Goal: Task Accomplishment & Management: Use online tool/utility

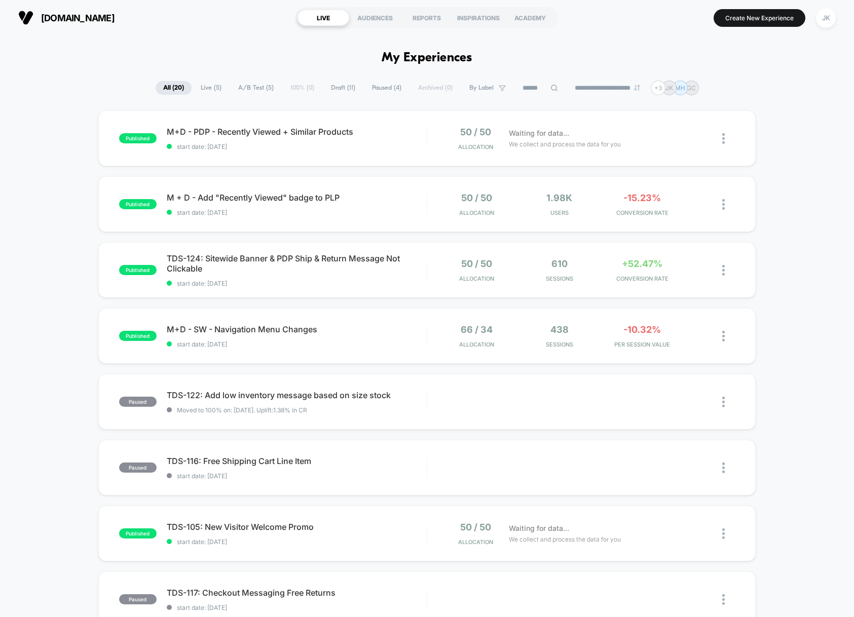
click at [815, 18] on button "JK" at bounding box center [826, 18] width 26 height 21
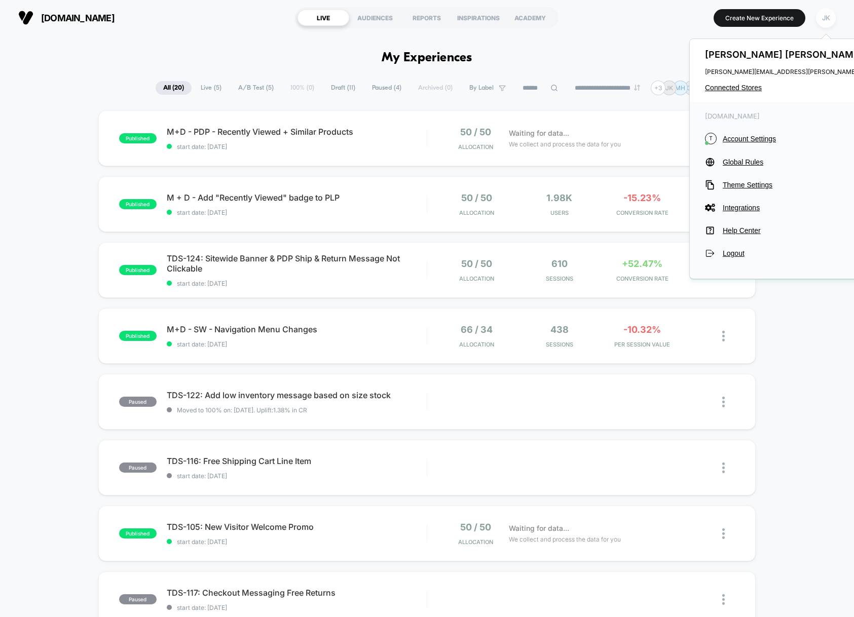
click at [831, 17] on div "JK" at bounding box center [826, 18] width 20 height 20
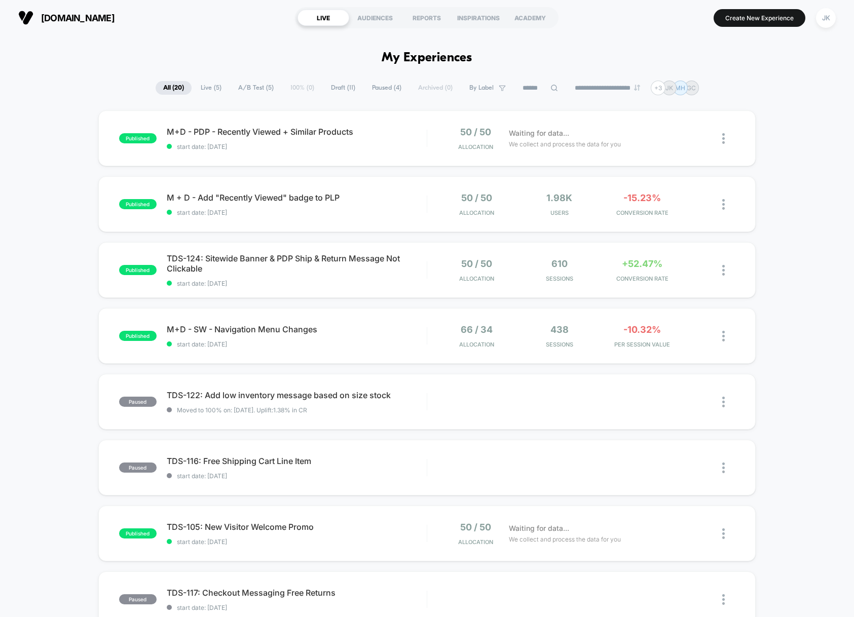
click at [201, 87] on span "Live ( 5 )" at bounding box center [211, 88] width 36 height 14
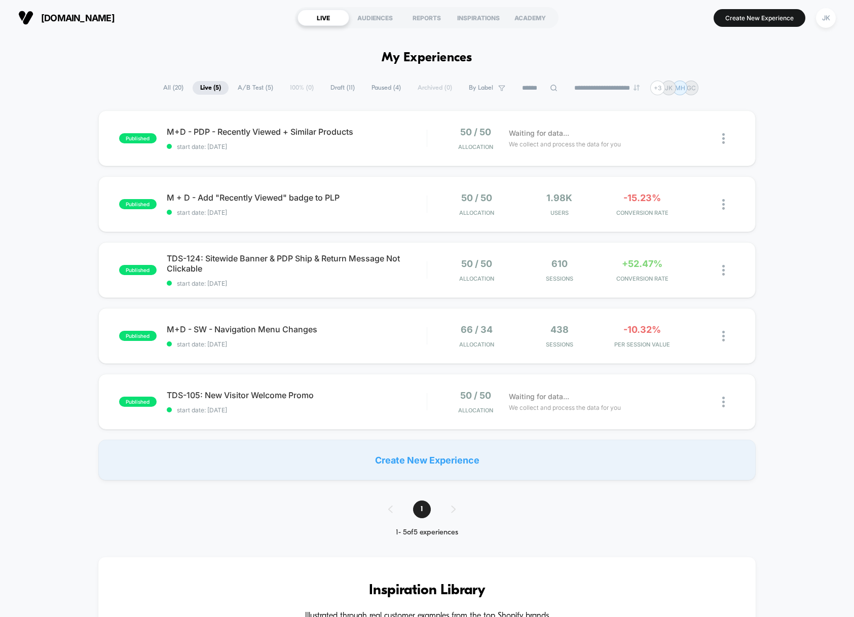
click at [377, 89] on span "Paused ( 4 )" at bounding box center [386, 88] width 45 height 14
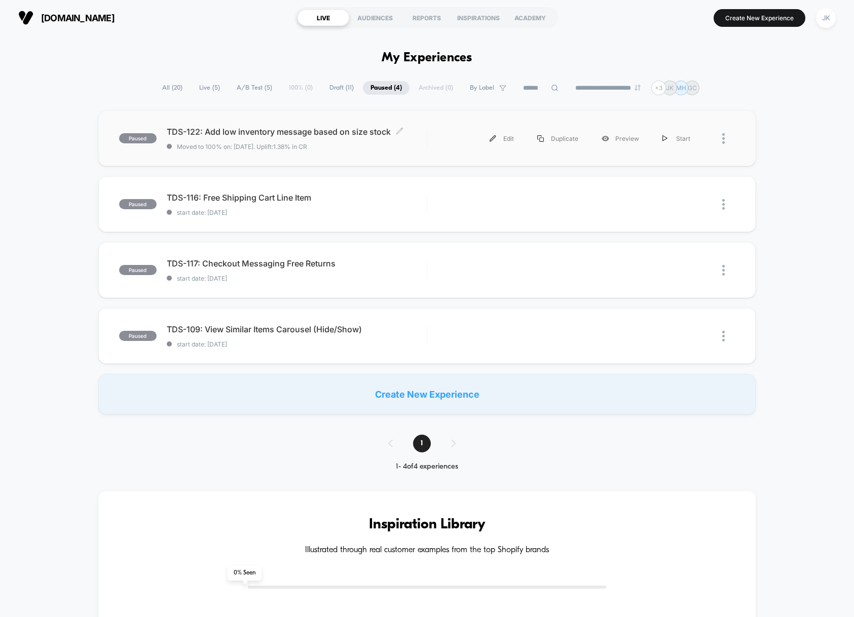
click at [357, 146] on span "Moved to 100% on: 8/22/2025 . Uplift: 1.38% in CR" at bounding box center [297, 147] width 260 height 8
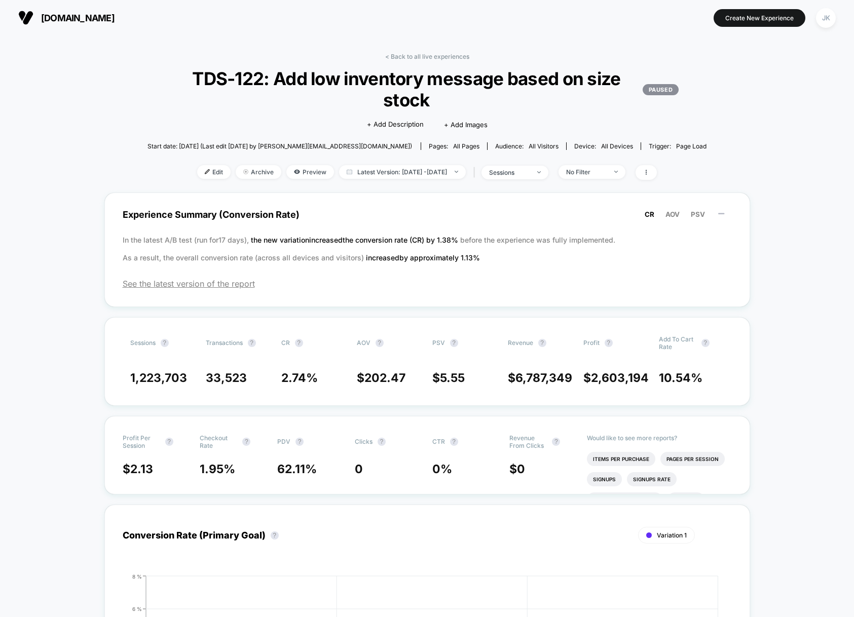
click at [645, 87] on p "PAUSED" at bounding box center [661, 89] width 36 height 11
click at [197, 175] on span "Edit" at bounding box center [213, 172] width 33 height 14
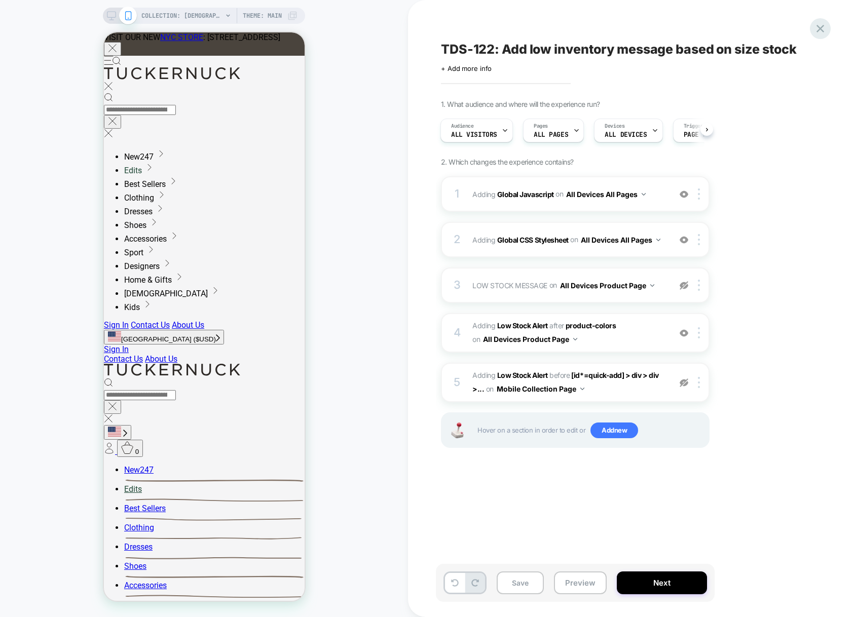
click at [824, 32] on icon at bounding box center [820, 29] width 14 height 14
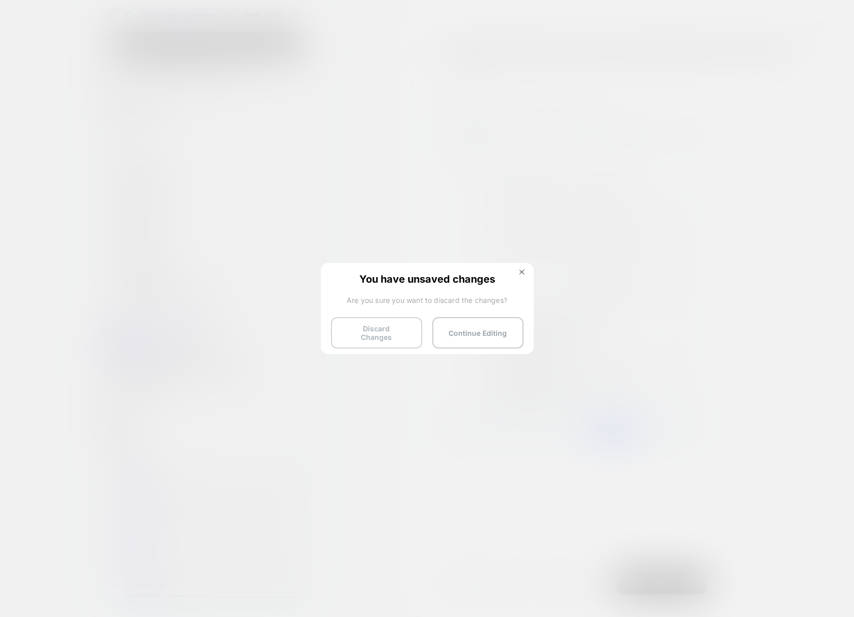
click at [376, 331] on button "Discard Changes" at bounding box center [376, 332] width 91 height 31
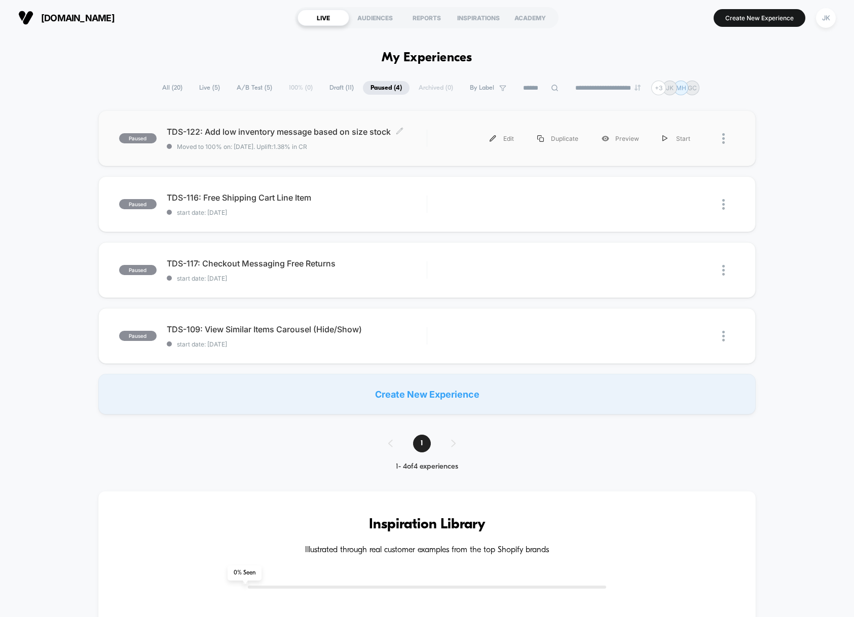
click at [426, 149] on span "Moved to 100% on: 8/22/2025 . Uplift: 1.38% in CR" at bounding box center [297, 147] width 260 height 8
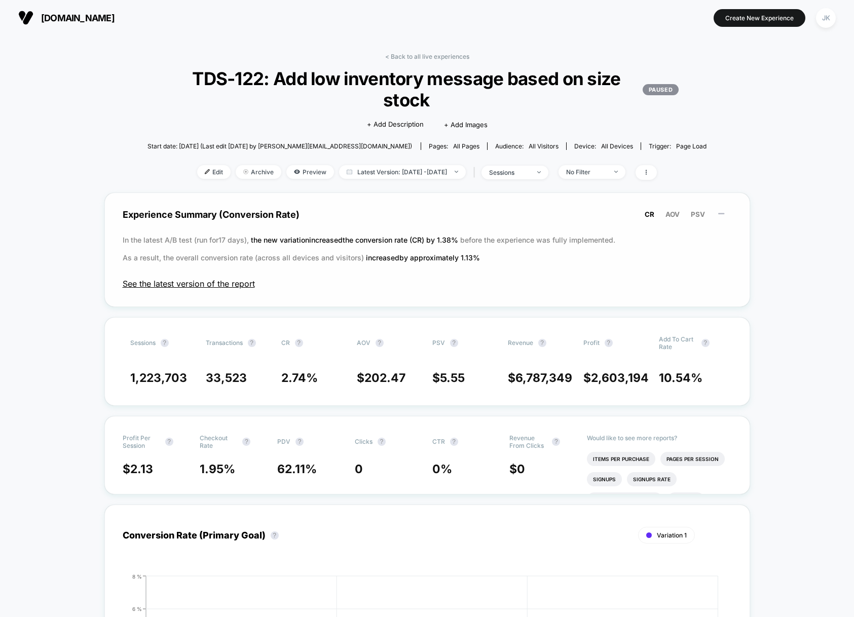
click at [213, 285] on span "See the latest version of the report" at bounding box center [427, 284] width 609 height 10
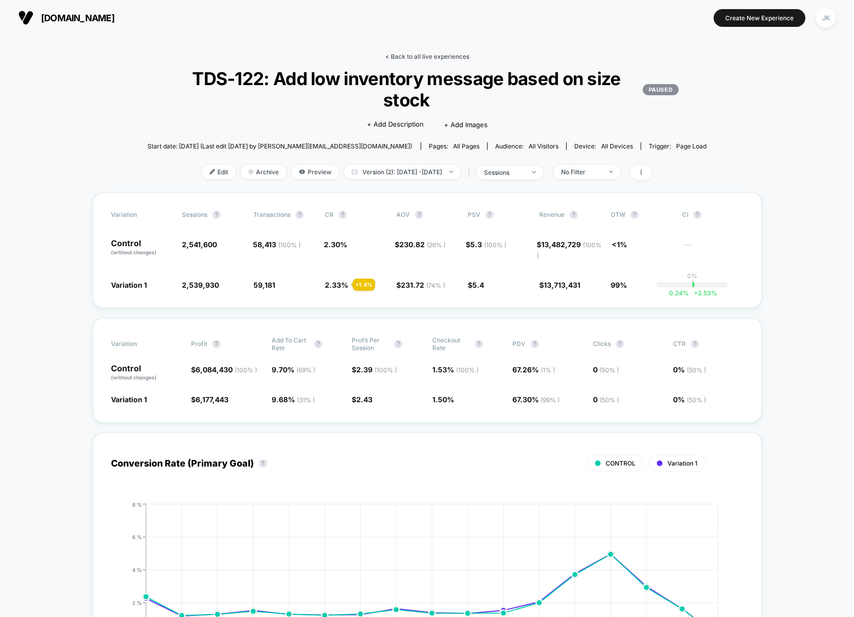
click at [402, 58] on link "< Back to all live experiences" at bounding box center [427, 57] width 84 height 8
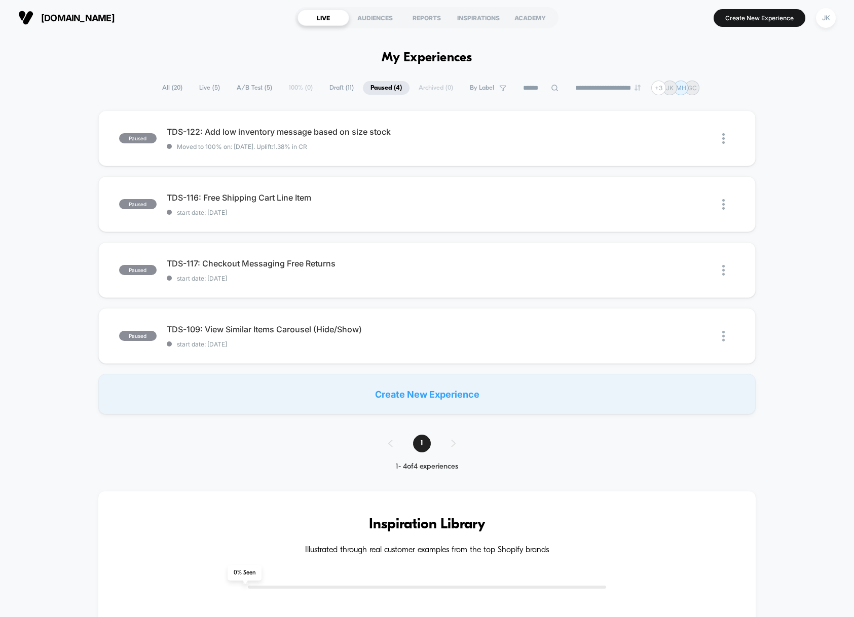
click at [210, 90] on span "Live ( 5 )" at bounding box center [210, 88] width 36 height 14
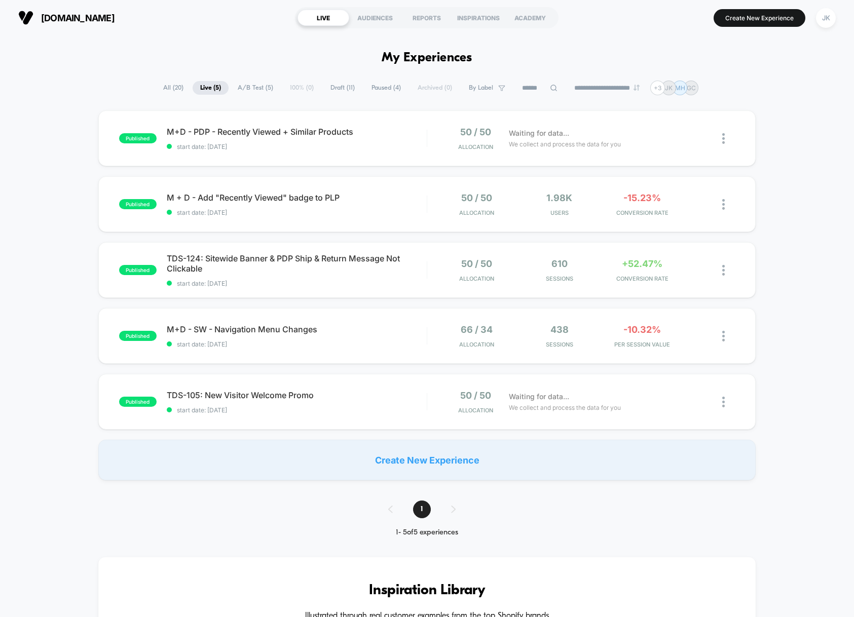
click at [371, 89] on span "Paused ( 4 )" at bounding box center [386, 88] width 45 height 14
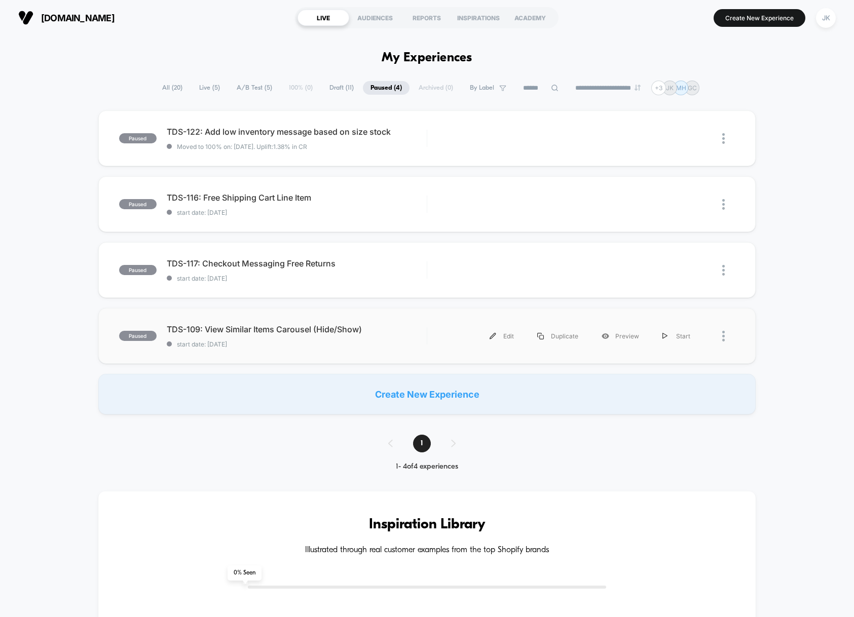
click at [297, 353] on div "paused TDS-109: View Similar Items Carousel (Hide/Show) start date: [DATE] Edit…" at bounding box center [426, 336] width 657 height 56
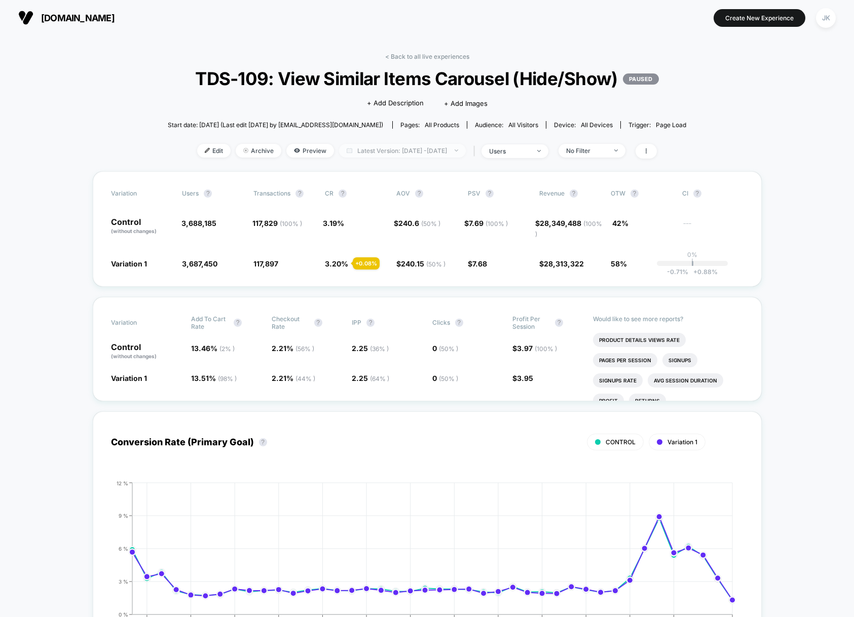
click at [380, 158] on span "Latest Version: Jul 15, 2025 - Aug 25, 2025" at bounding box center [402, 151] width 127 height 14
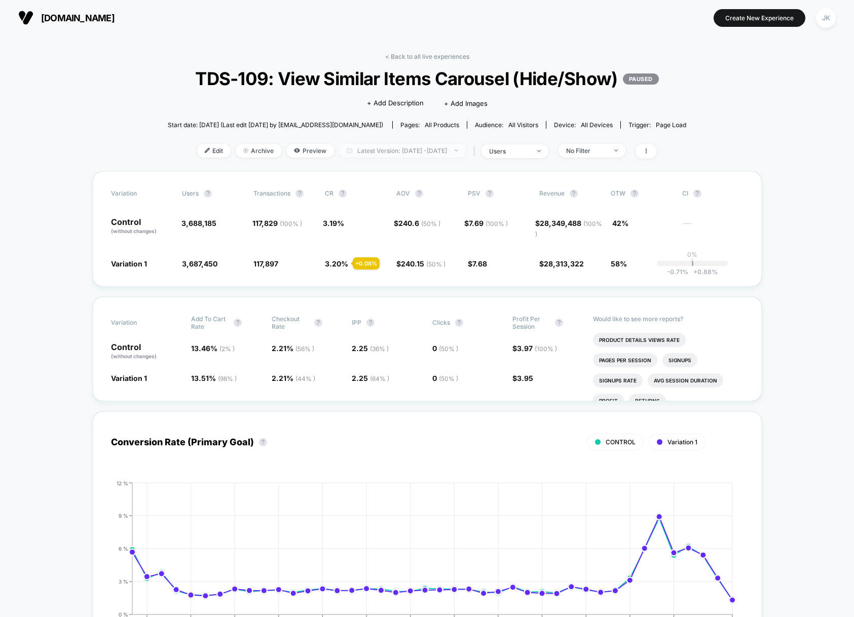
click at [353, 158] on span "Latest Version: Jul 15, 2025 - Aug 25, 2025" at bounding box center [402, 151] width 127 height 14
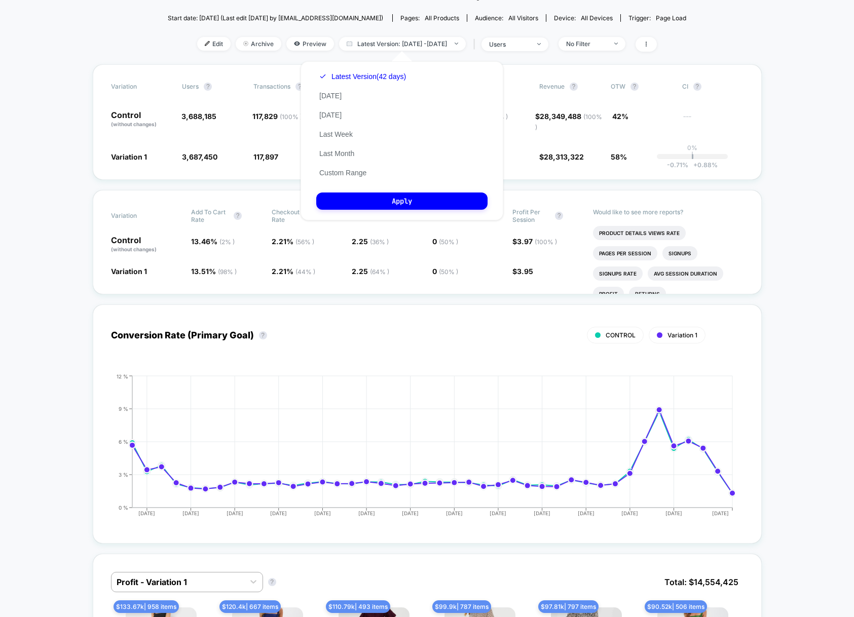
scroll to position [128, 0]
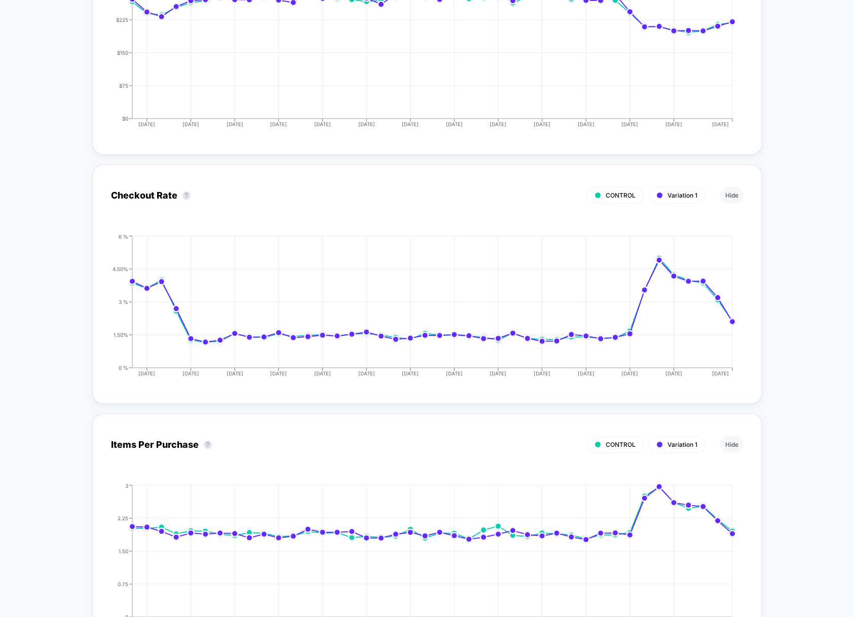
scroll to position [0, 0]
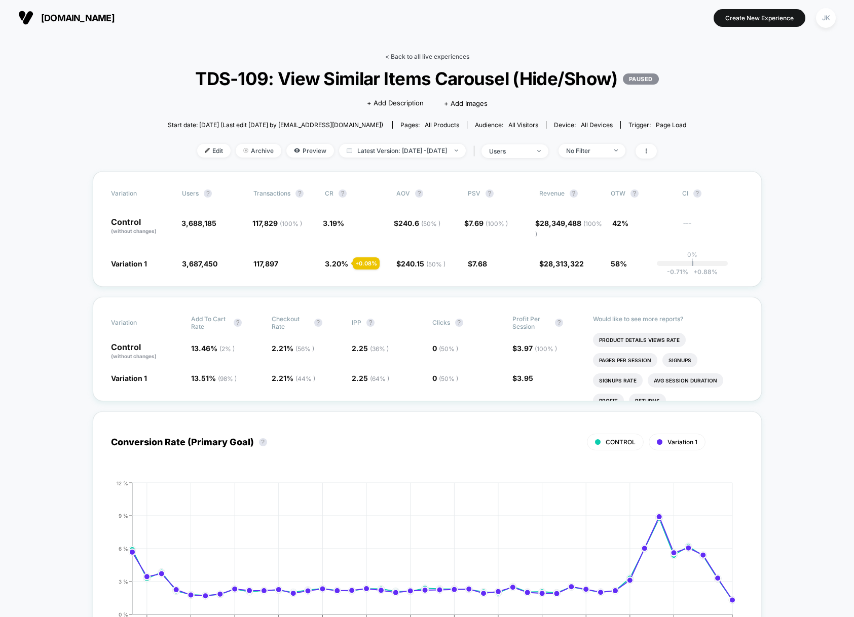
click at [418, 58] on link "< Back to all live experiences" at bounding box center [427, 57] width 84 height 8
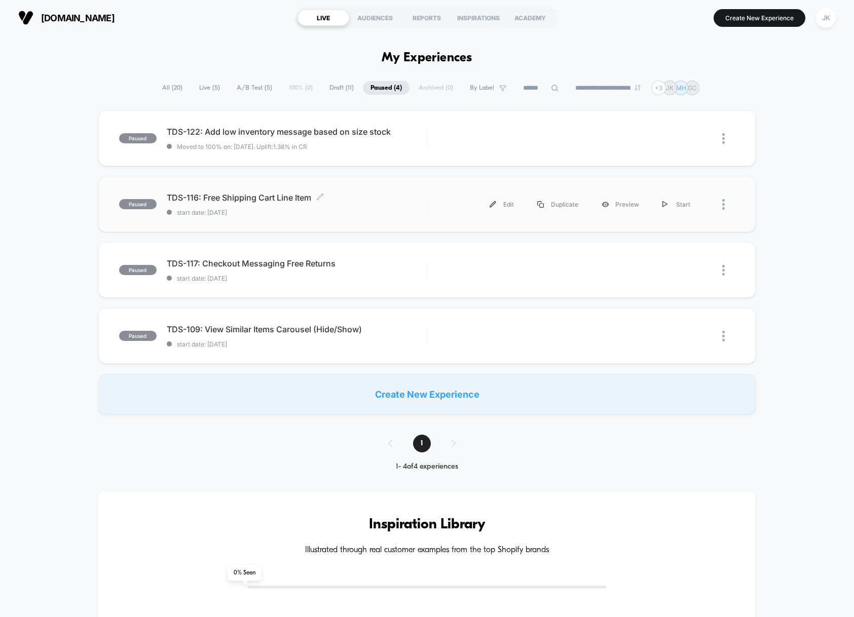
click at [309, 212] on span "start date: [DATE]" at bounding box center [297, 213] width 260 height 8
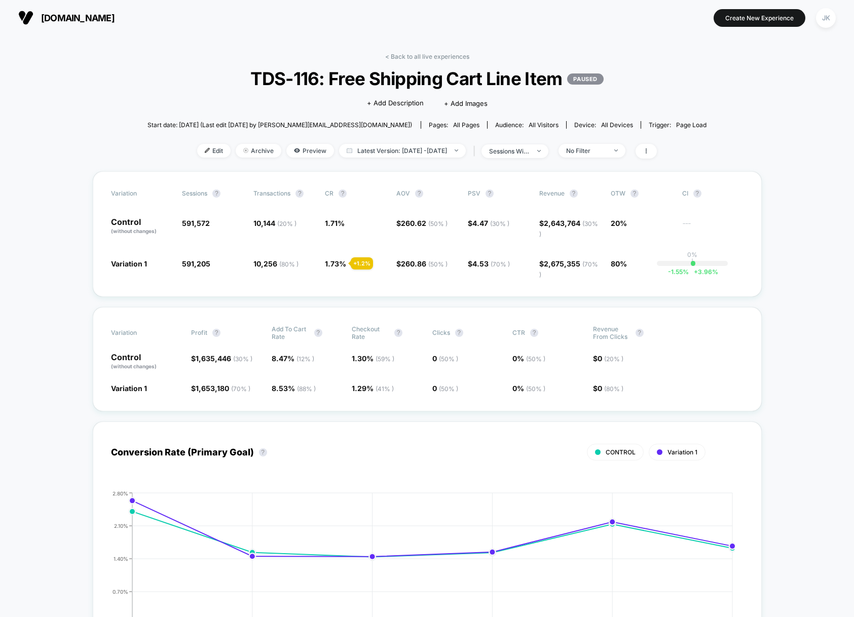
scroll to position [2, 0]
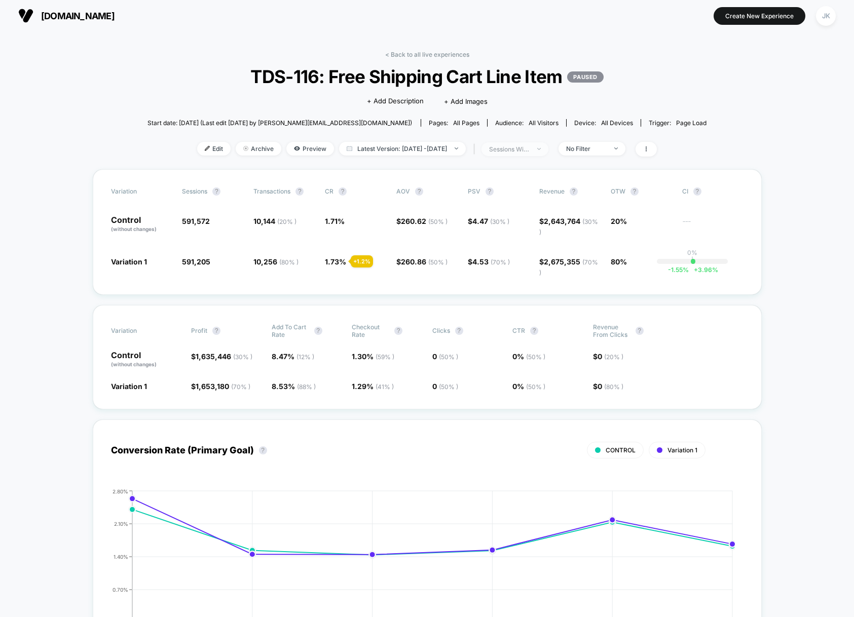
click at [525, 150] on div "sessions with impression" at bounding box center [509, 149] width 41 height 8
click at [625, 152] on span "No Filter" at bounding box center [591, 149] width 67 height 14
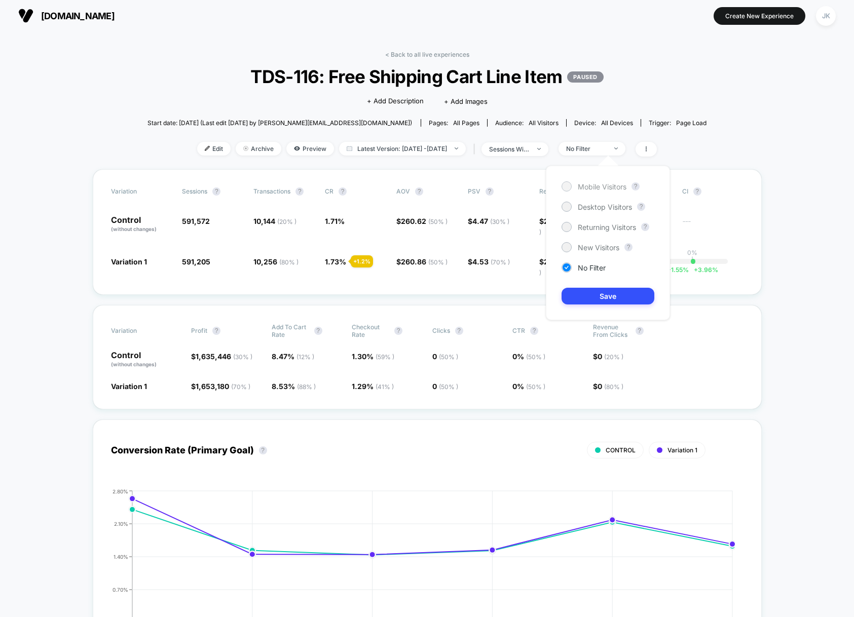
click at [616, 182] on span "Mobile Visitors" at bounding box center [602, 186] width 49 height 9
click at [608, 297] on button "Save" at bounding box center [608, 296] width 93 height 17
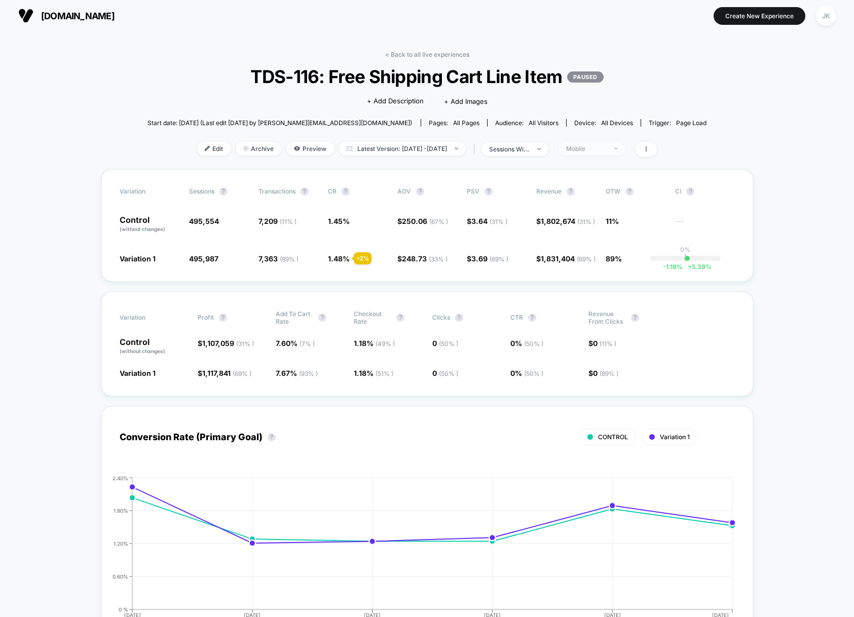
click at [594, 142] on span "Mobile" at bounding box center [591, 149] width 67 height 14
click at [592, 211] on div "Desktop Visitors" at bounding box center [597, 207] width 70 height 10
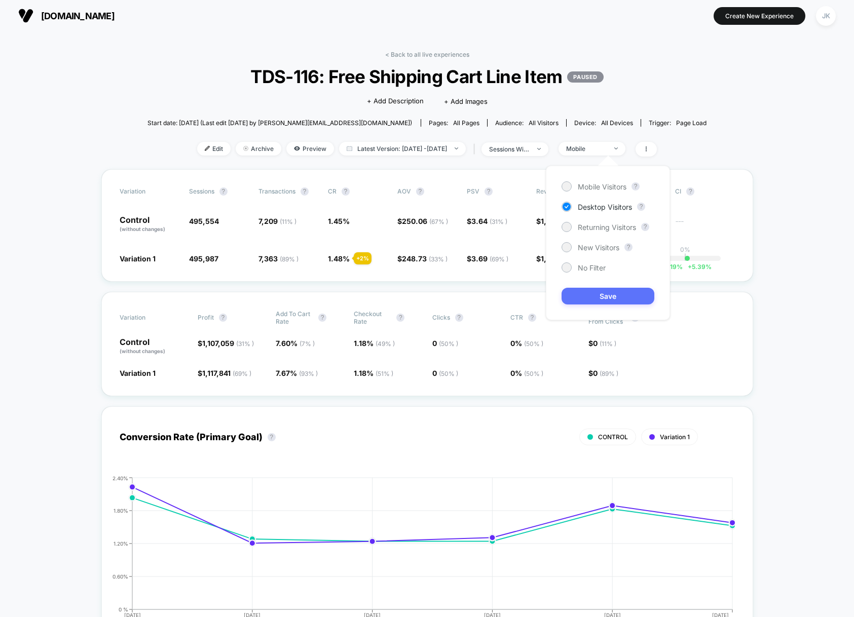
click at [605, 297] on button "Save" at bounding box center [608, 296] width 93 height 17
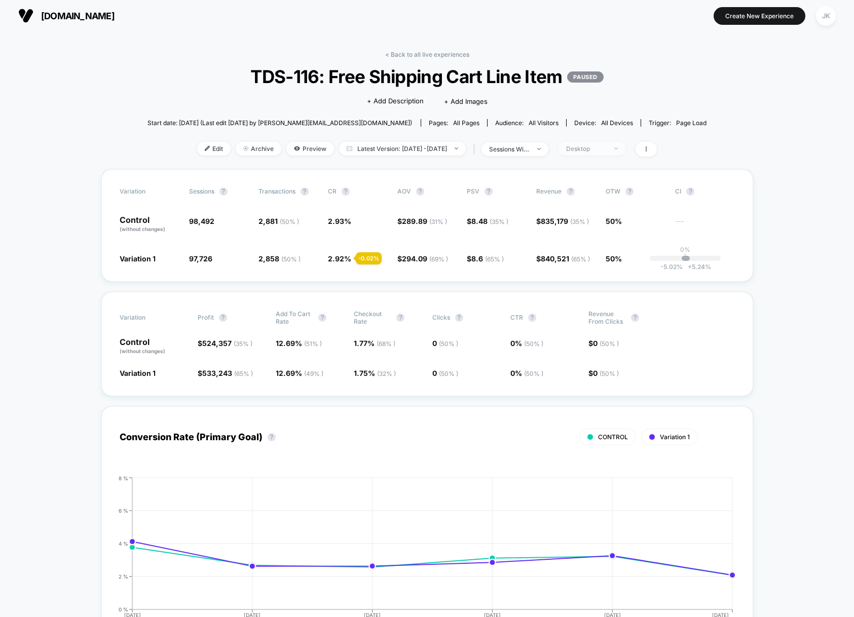
click at [601, 148] on div "Desktop" at bounding box center [586, 149] width 41 height 8
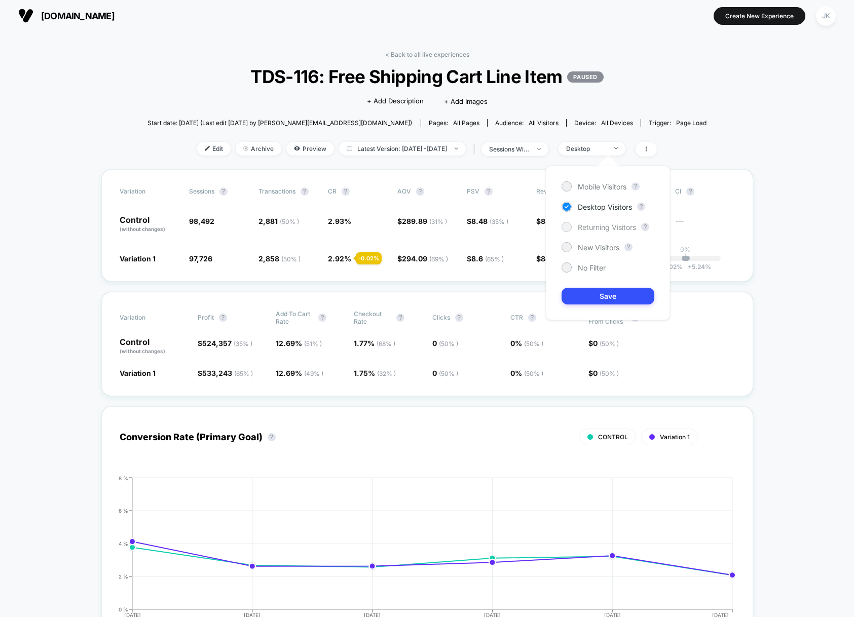
click at [607, 227] on span "Returning Visitors" at bounding box center [607, 227] width 58 height 9
click at [619, 296] on button "Save" at bounding box center [608, 296] width 93 height 17
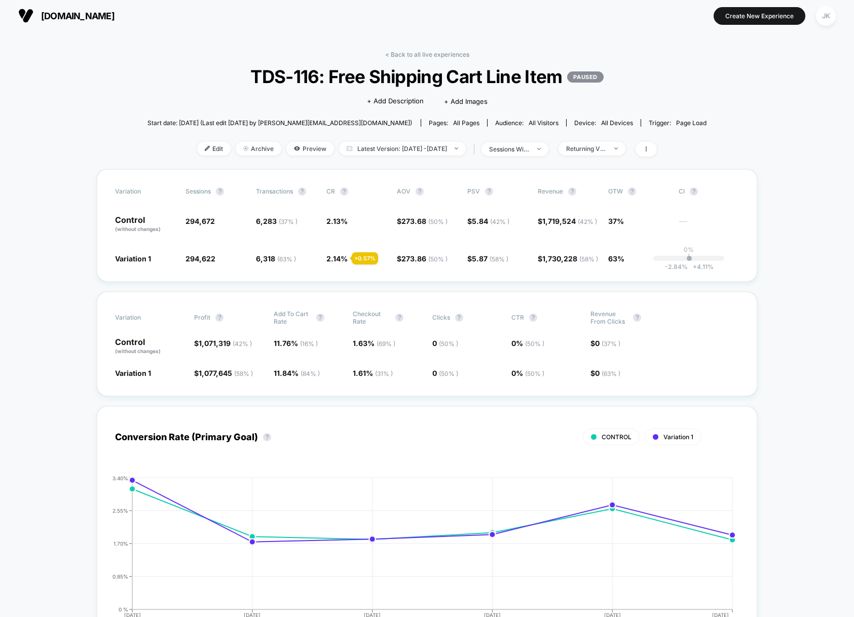
click at [603, 140] on div "< Back to all live experiences TDS-116: Free Shipping Cart Line Item PAUSED Cli…" at bounding box center [426, 110] width 559 height 119
click at [603, 149] on div "Returning Visitors" at bounding box center [586, 149] width 41 height 8
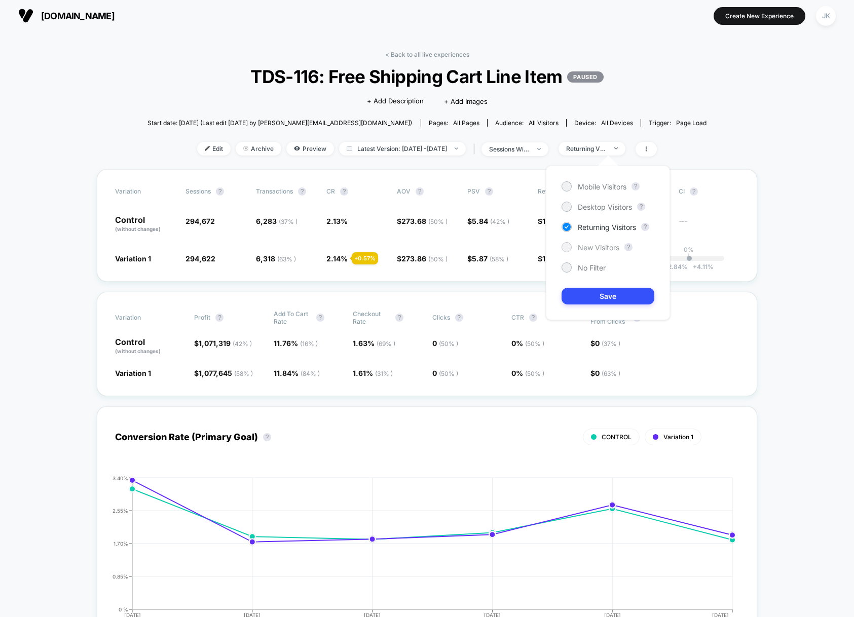
click at [605, 245] on span "New Visitors" at bounding box center [599, 247] width 42 height 9
click at [609, 303] on button "Save" at bounding box center [608, 296] width 93 height 17
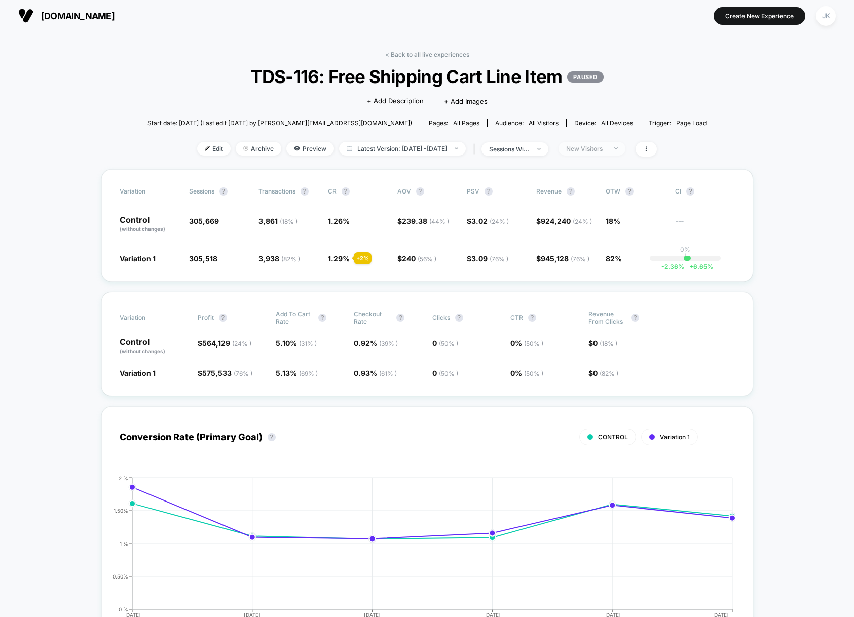
click at [592, 145] on div "New Visitors" at bounding box center [586, 149] width 41 height 8
click at [595, 268] on span "No Filter" at bounding box center [592, 268] width 28 height 9
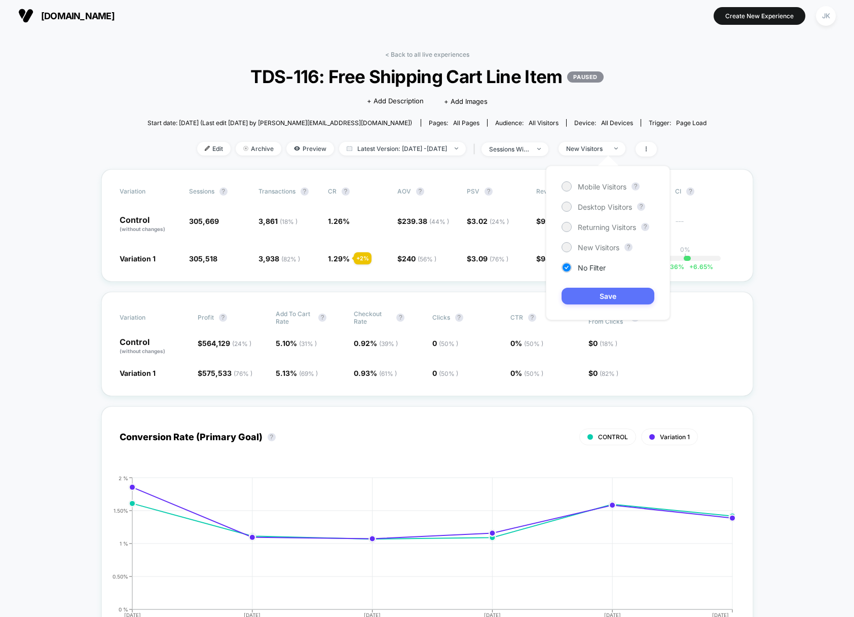
click at [603, 298] on button "Save" at bounding box center [608, 296] width 93 height 17
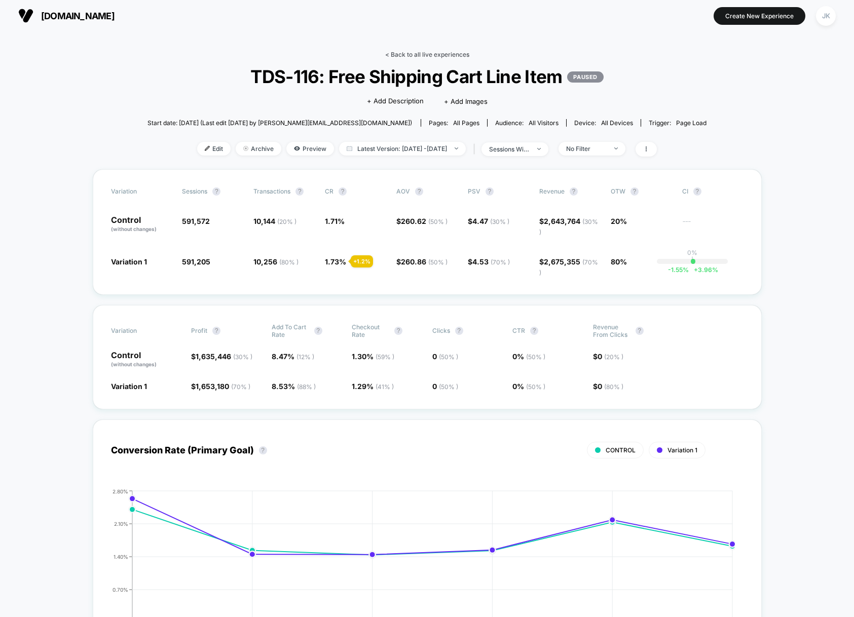
click at [462, 55] on link "< Back to all live experiences" at bounding box center [427, 55] width 84 height 8
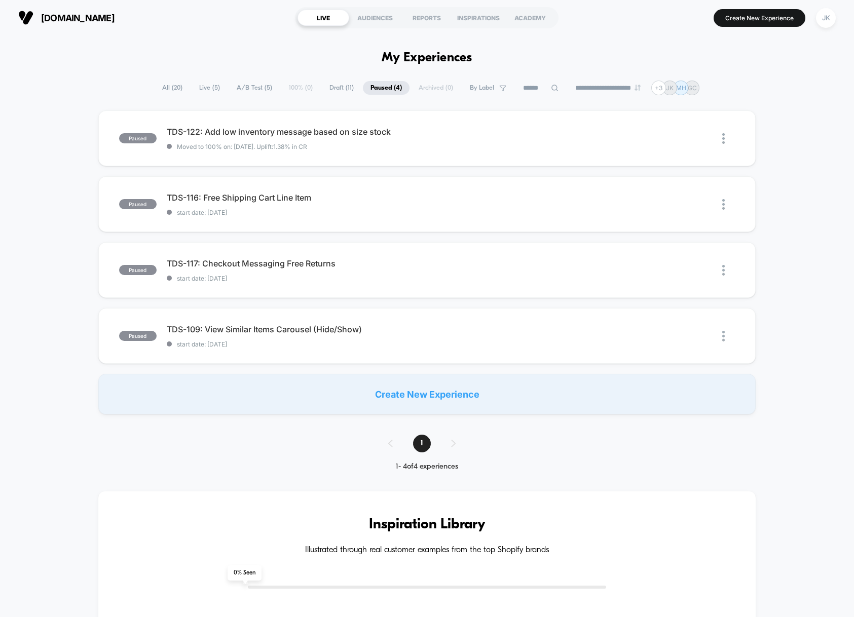
click at [207, 89] on span "Live ( 5 )" at bounding box center [210, 88] width 36 height 14
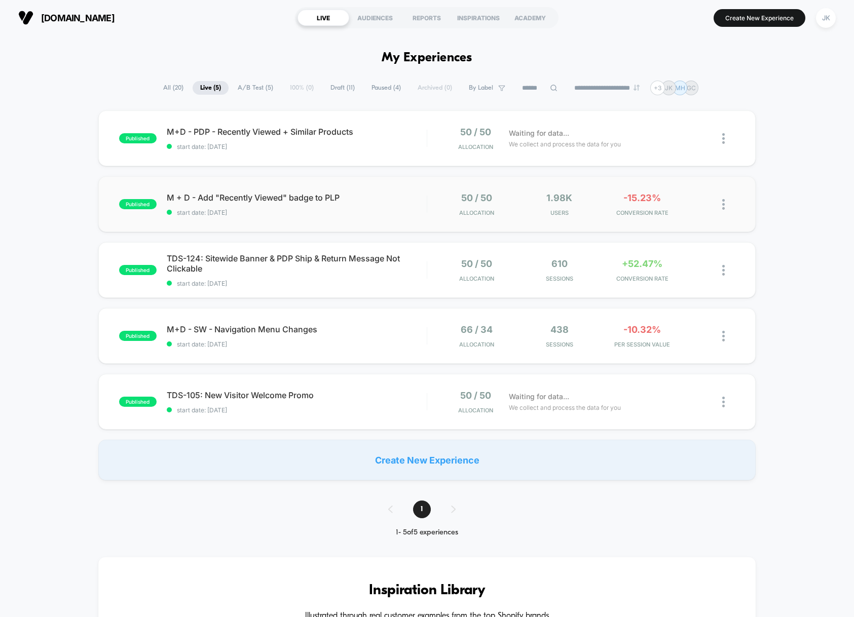
click at [276, 217] on div "published M + D - Add "Recently Viewed" badge to PLP start date: 8/25/2025 50 /…" at bounding box center [426, 204] width 657 height 56
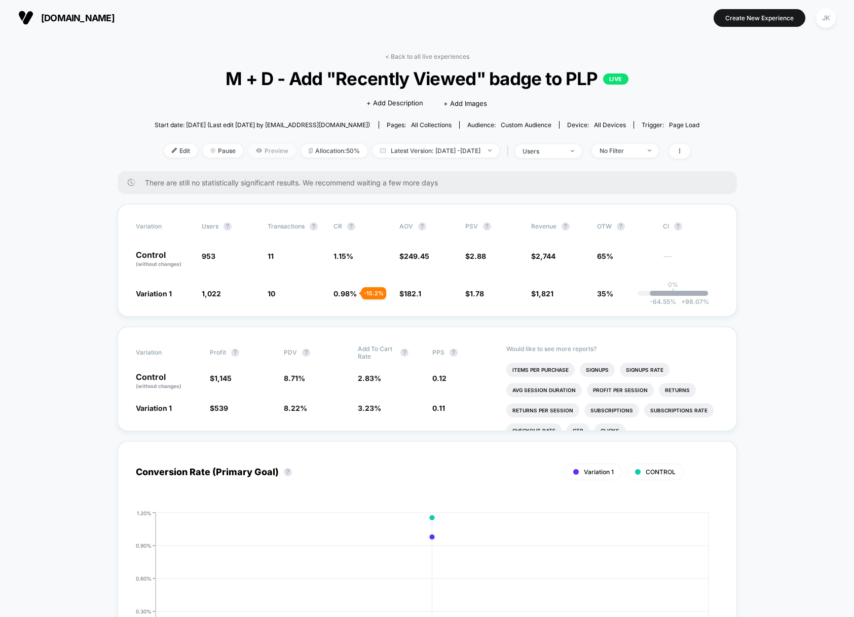
click at [250, 152] on span "Preview" at bounding box center [272, 151] width 48 height 14
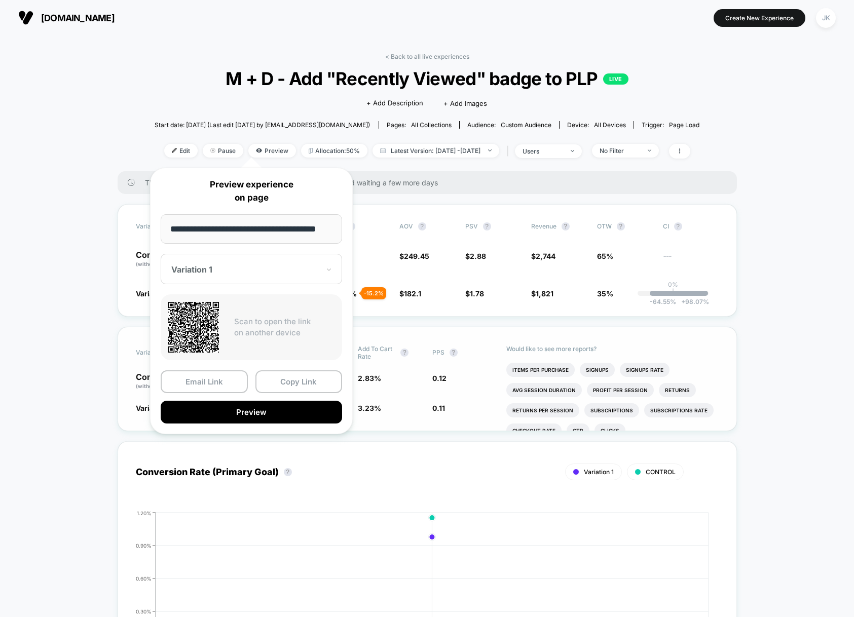
click at [295, 387] on button "Copy Link" at bounding box center [298, 381] width 87 height 23
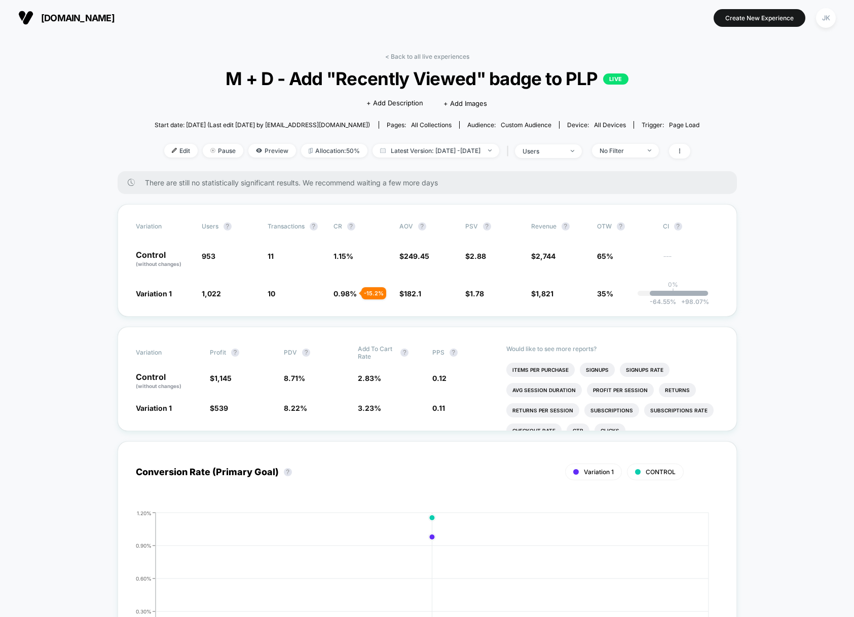
click at [257, 81] on span "M + D - Add "Recently Viewed" badge to PLP LIVE" at bounding box center [427, 78] width 491 height 21
click at [164, 153] on span "Edit" at bounding box center [180, 151] width 33 height 14
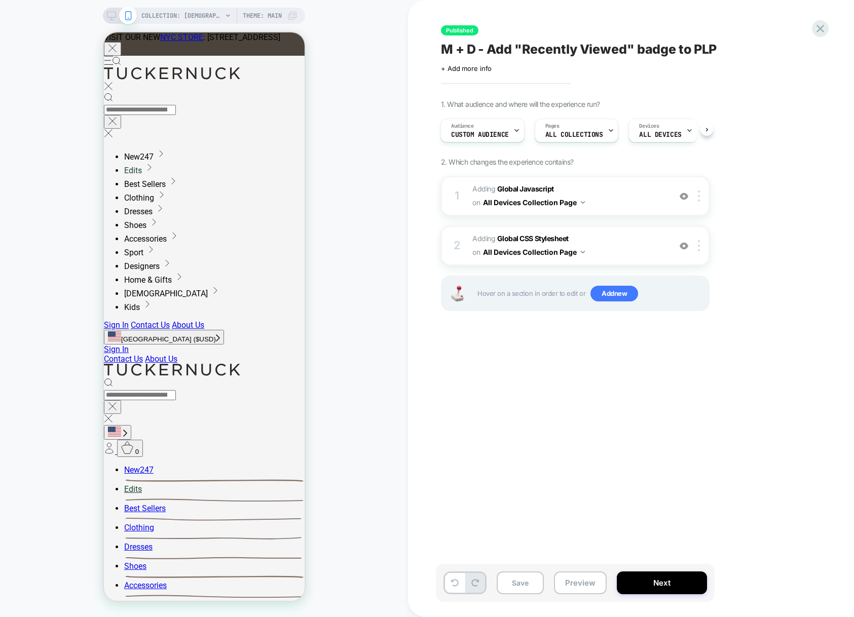
click at [445, 51] on span "M + D - Add "Recently Viewed" badge to PLP" at bounding box center [579, 49] width 276 height 15
click at [446, 48] on textarea "**********" at bounding box center [609, 49] width 337 height 15
type textarea "**********"
click at [518, 587] on button "Save" at bounding box center [520, 583] width 47 height 23
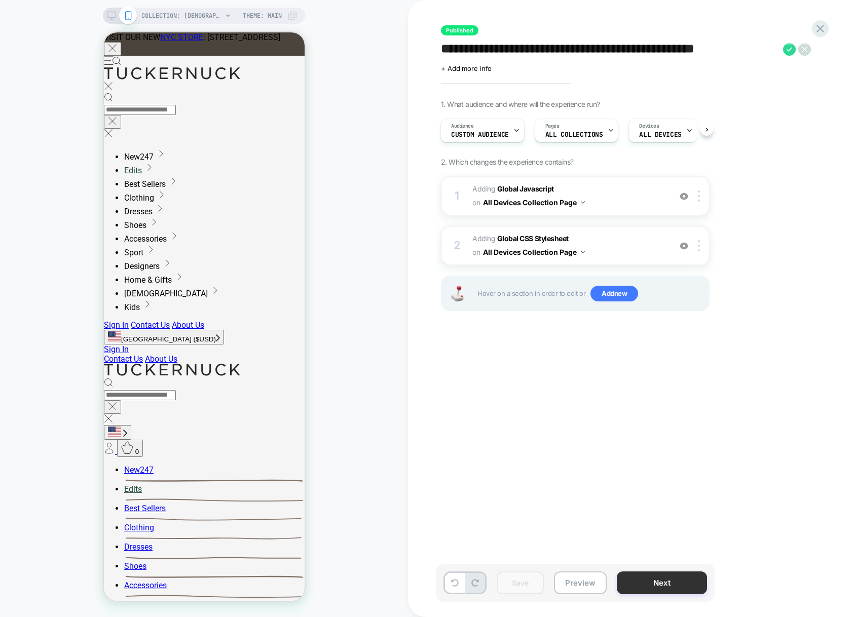
click at [666, 587] on button "Next" at bounding box center [662, 583] width 90 height 23
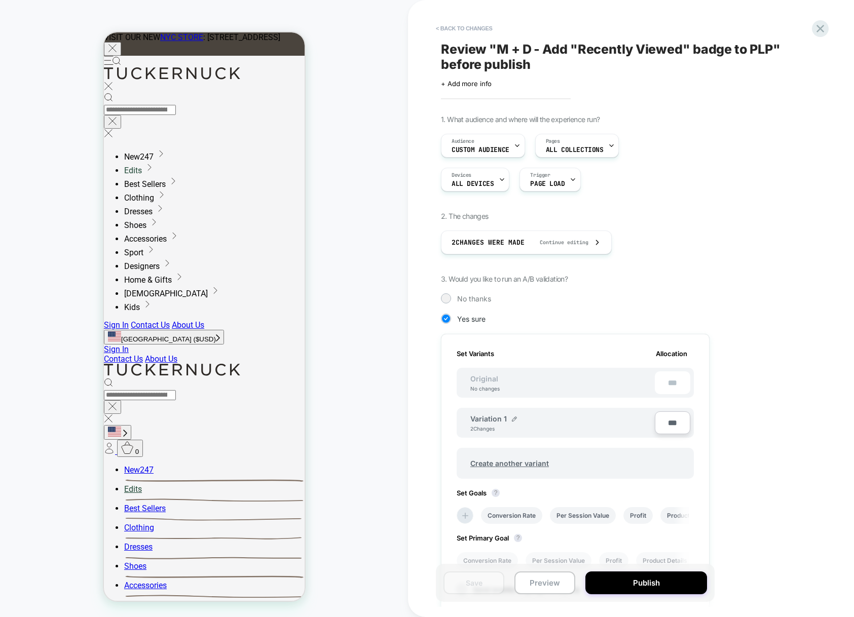
scroll to position [0, 1]
click at [468, 27] on button "< Back to changes" at bounding box center [464, 28] width 67 height 16
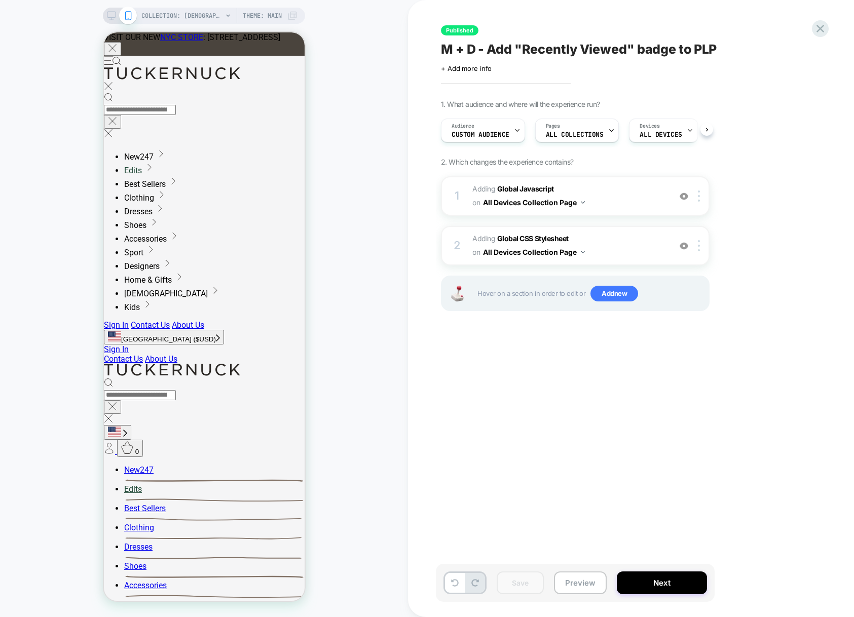
scroll to position [0, 1]
click at [445, 50] on span "M + D - Add "Recently Viewed" badge to PLP" at bounding box center [579, 49] width 276 height 15
click at [444, 49] on textarea "**********" at bounding box center [609, 49] width 337 height 15
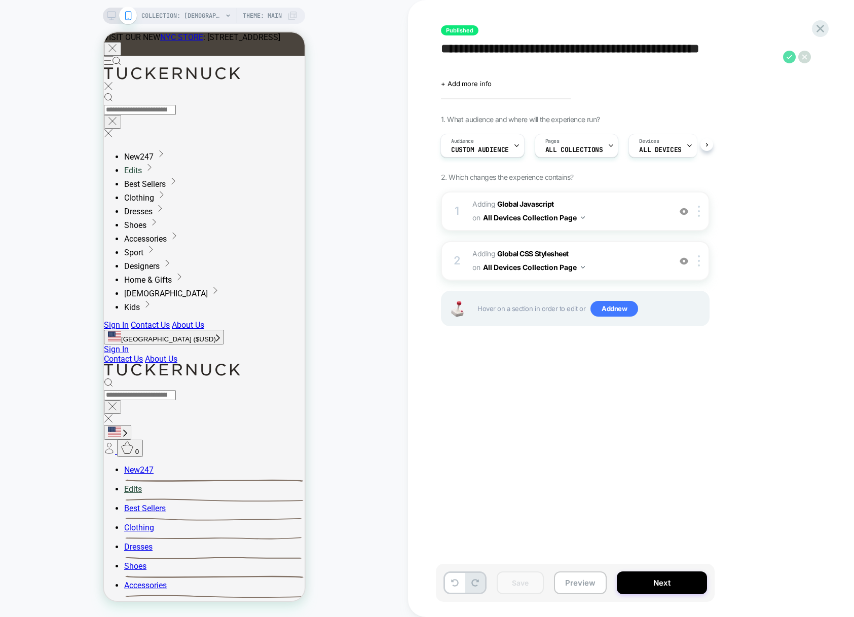
type textarea "**********"
click at [789, 59] on icon at bounding box center [789, 57] width 13 height 13
click at [813, 123] on button "Yes" at bounding box center [813, 125] width 50 height 16
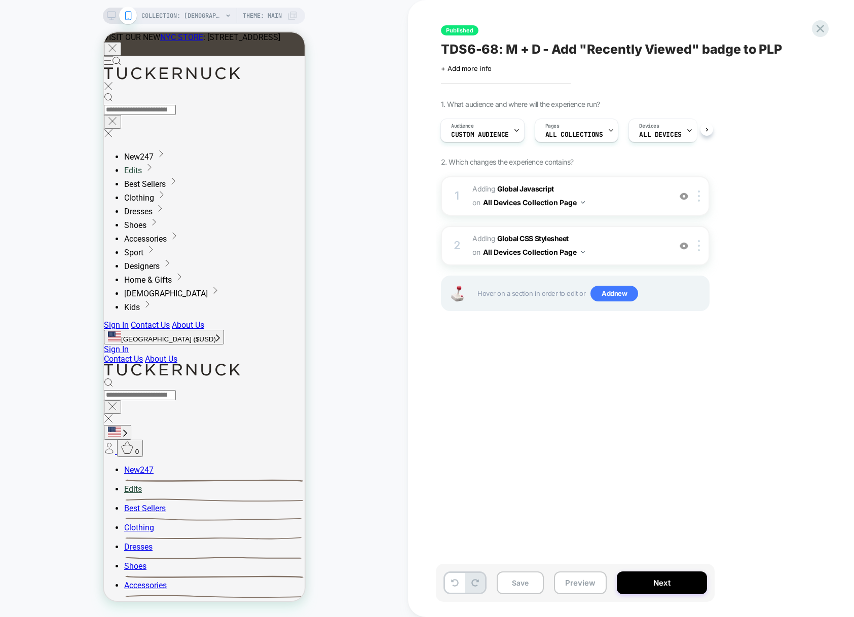
click at [472, 49] on span "TDS6-68: M + D - Add "Recently Viewed" badge to PLP" at bounding box center [611, 49] width 341 height 15
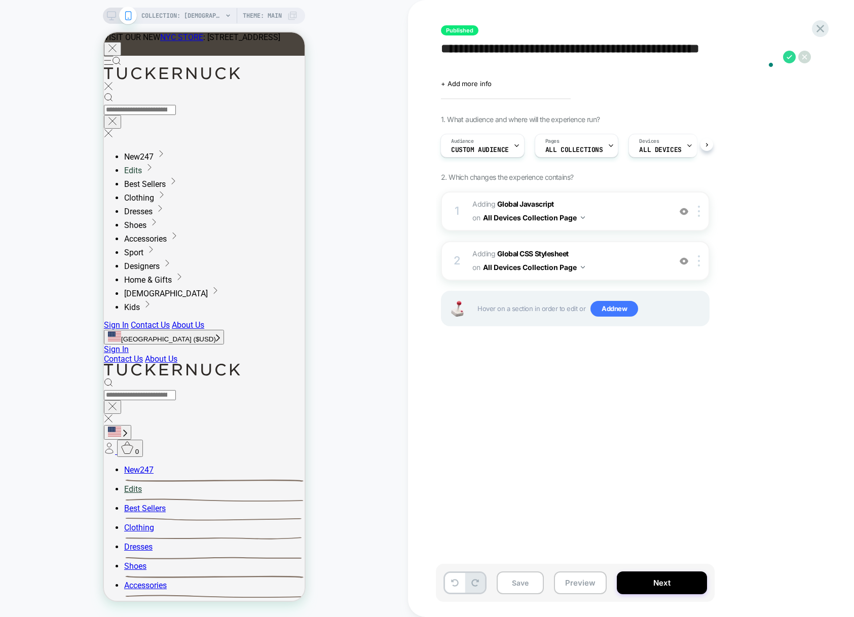
click at [477, 50] on textarea "**********" at bounding box center [609, 57] width 337 height 30
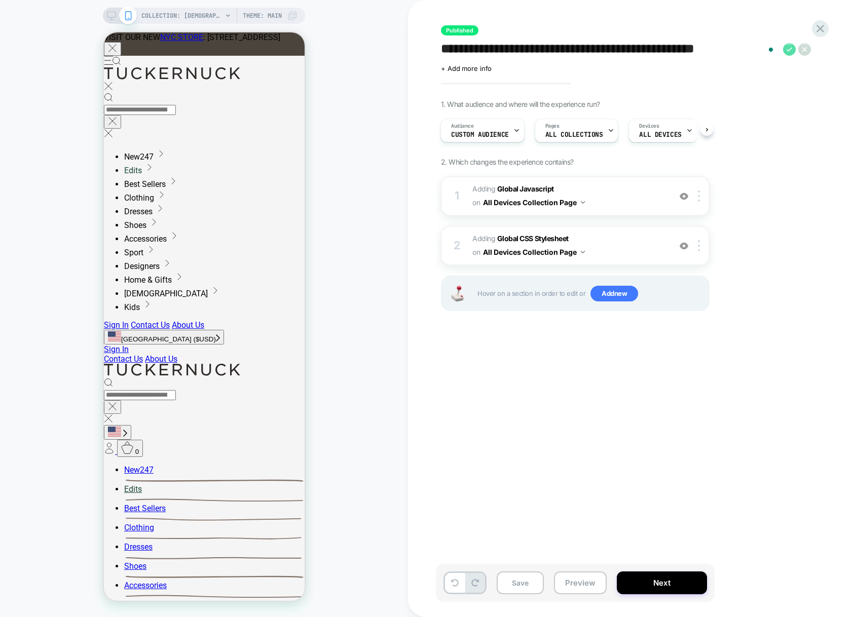
type textarea "**********"
click at [787, 51] on icon at bounding box center [789, 49] width 13 height 13
click at [812, 119] on button "Yes" at bounding box center [813, 117] width 50 height 16
click at [516, 581] on button "Save" at bounding box center [520, 583] width 47 height 23
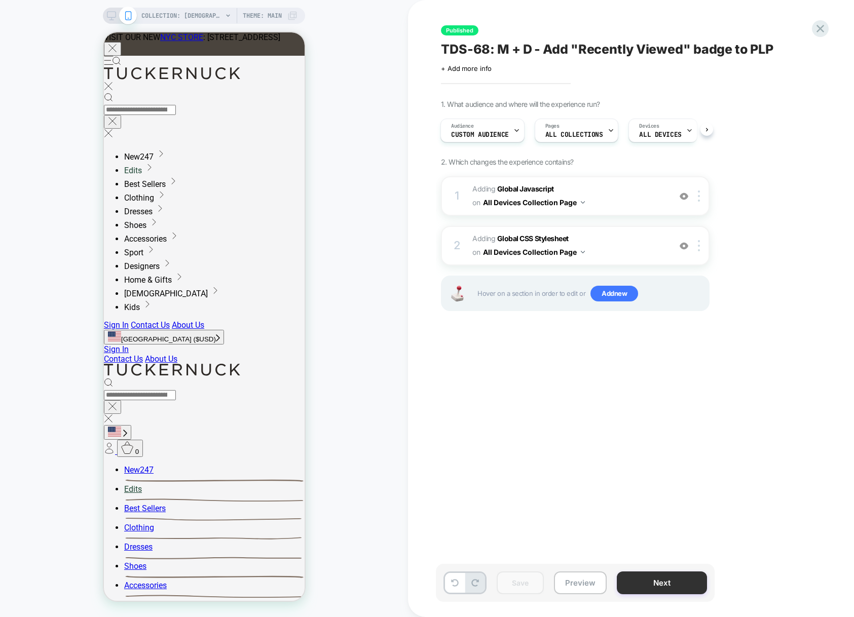
click at [672, 584] on button "Next" at bounding box center [662, 583] width 90 height 23
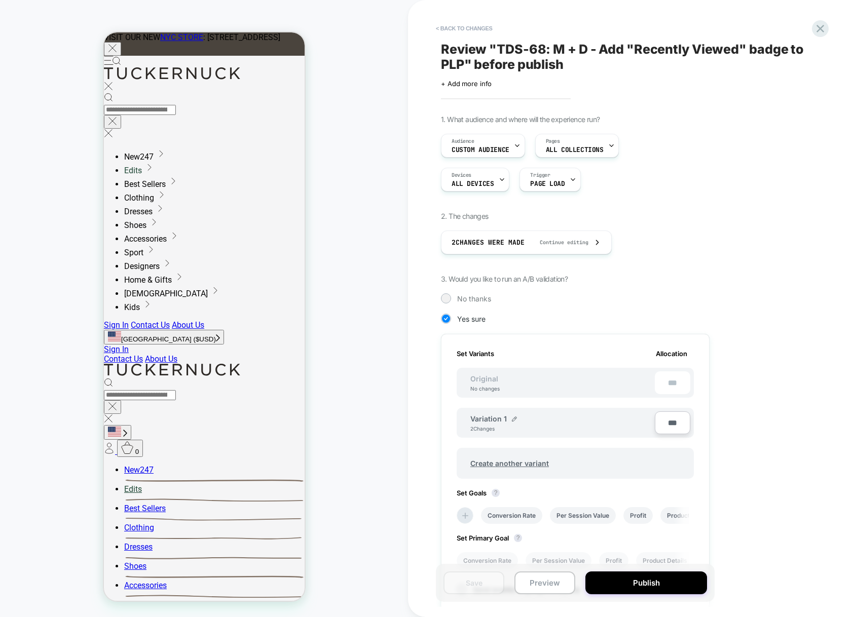
scroll to position [0, 1]
click at [672, 584] on button "Publish" at bounding box center [646, 583] width 122 height 23
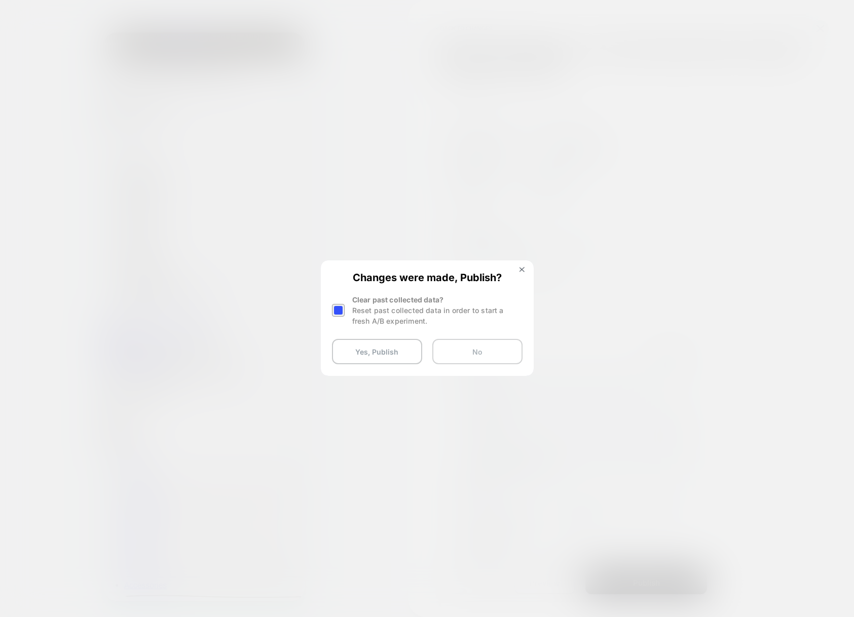
click at [496, 353] on button "No" at bounding box center [477, 351] width 90 height 25
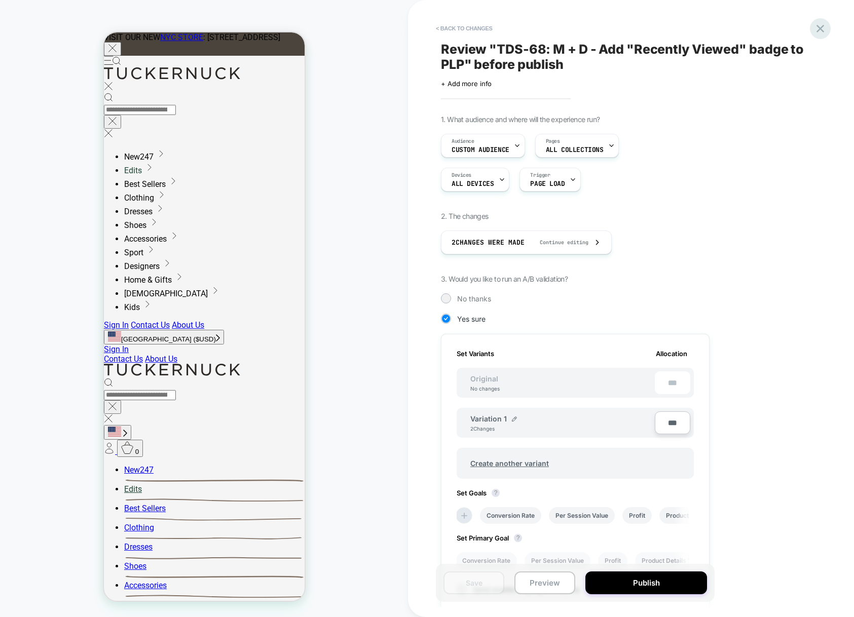
click at [815, 32] on icon at bounding box center [820, 29] width 14 height 14
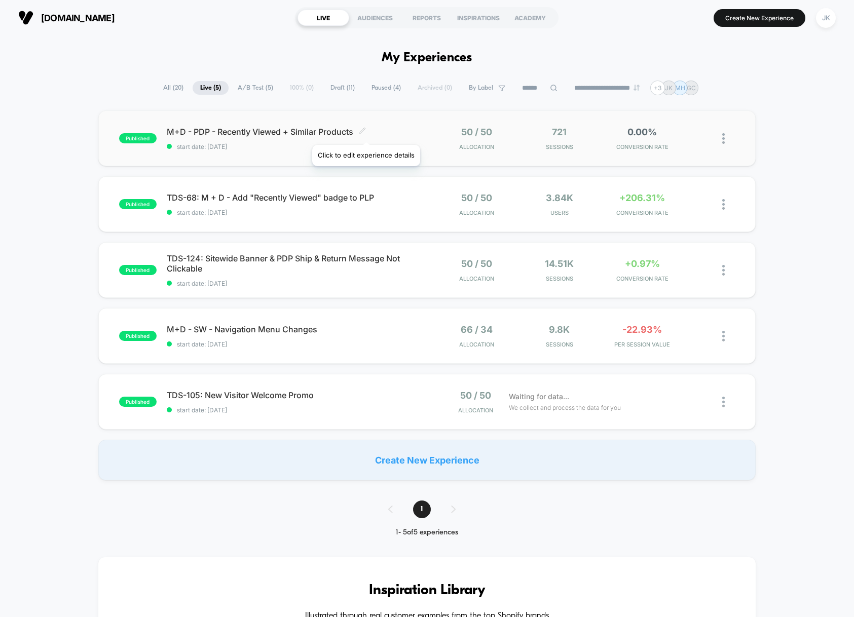
click at [365, 132] on icon at bounding box center [362, 131] width 8 height 8
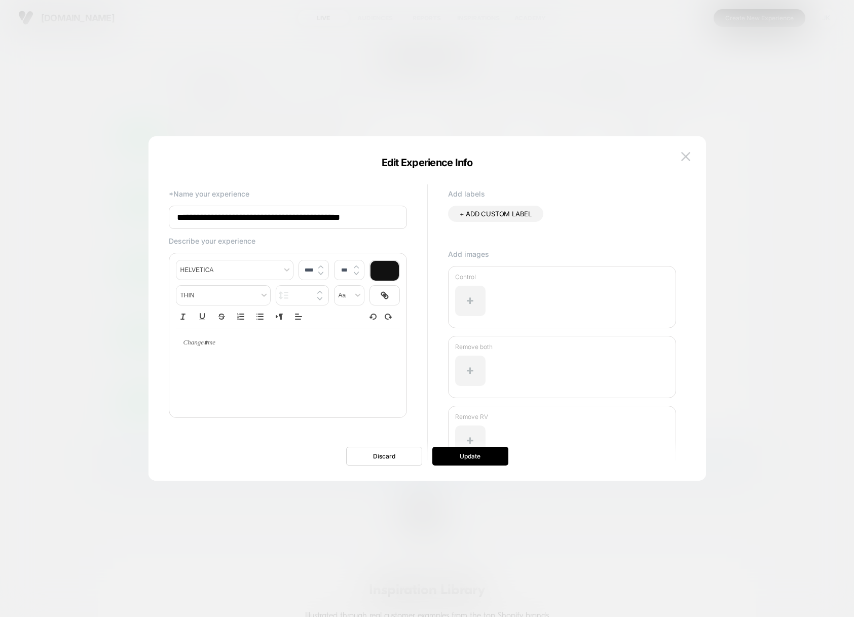
click at [175, 217] on input "**********" at bounding box center [288, 217] width 238 height 23
type input "**********"
click at [495, 461] on button "Update" at bounding box center [470, 456] width 76 height 19
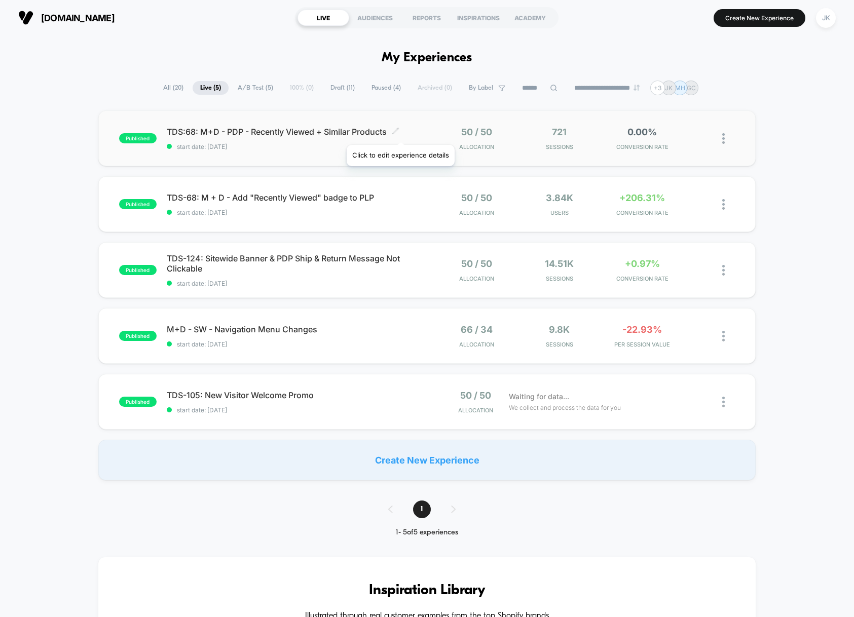
click at [399, 132] on icon at bounding box center [396, 131] width 8 height 8
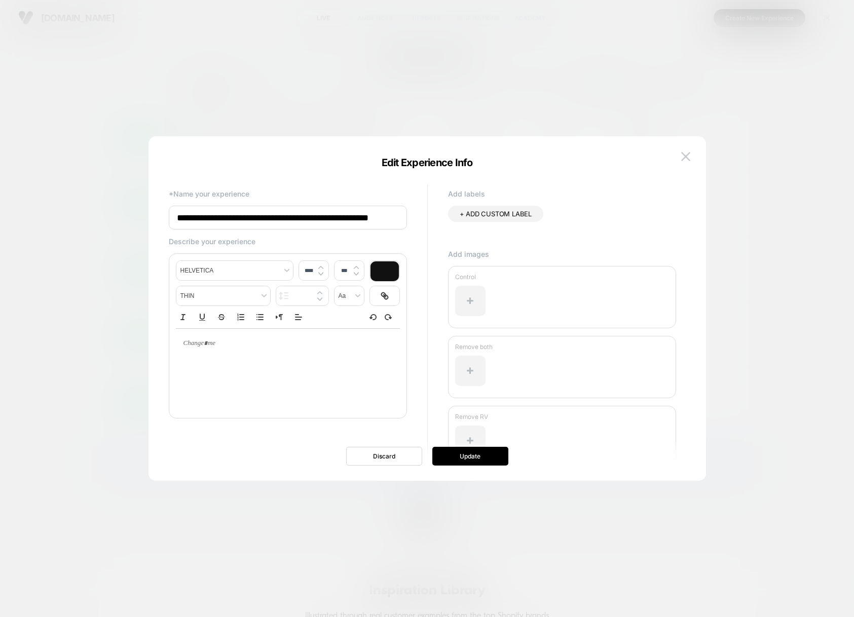
drag, startPoint x: 191, startPoint y: 217, endPoint x: 147, endPoint y: 217, distance: 43.6
click at [147, 217] on body "**********" at bounding box center [427, 308] width 854 height 617
type input "**********"
click at [459, 460] on button "Update" at bounding box center [470, 456] width 76 height 19
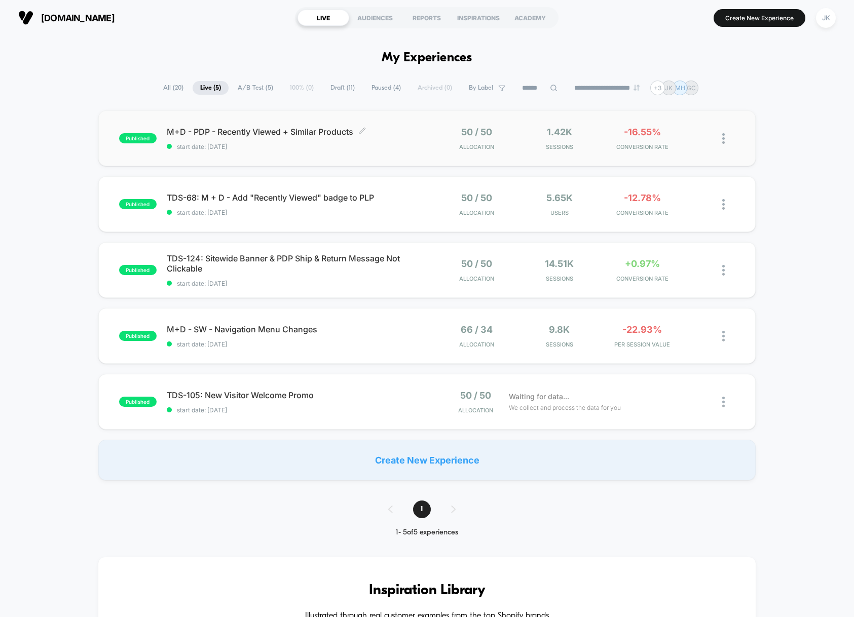
click at [315, 150] on span "start date: [DATE]" at bounding box center [297, 147] width 260 height 8
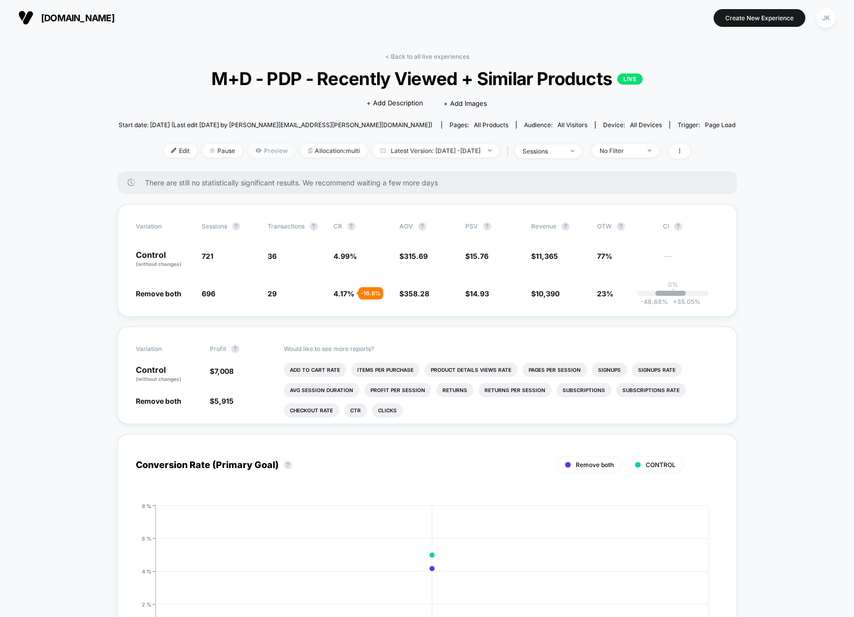
click at [250, 152] on span "Preview" at bounding box center [272, 151] width 48 height 14
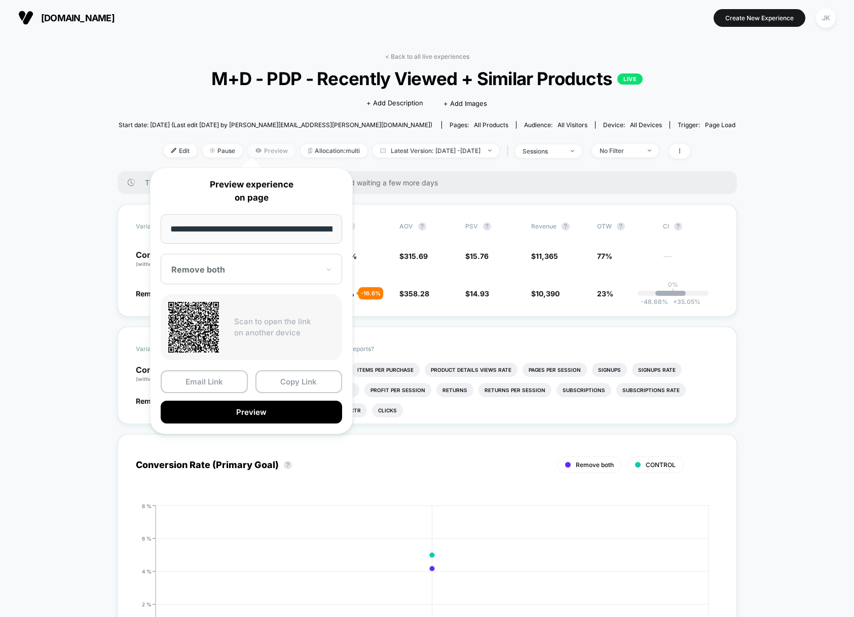
scroll to position [0, 97]
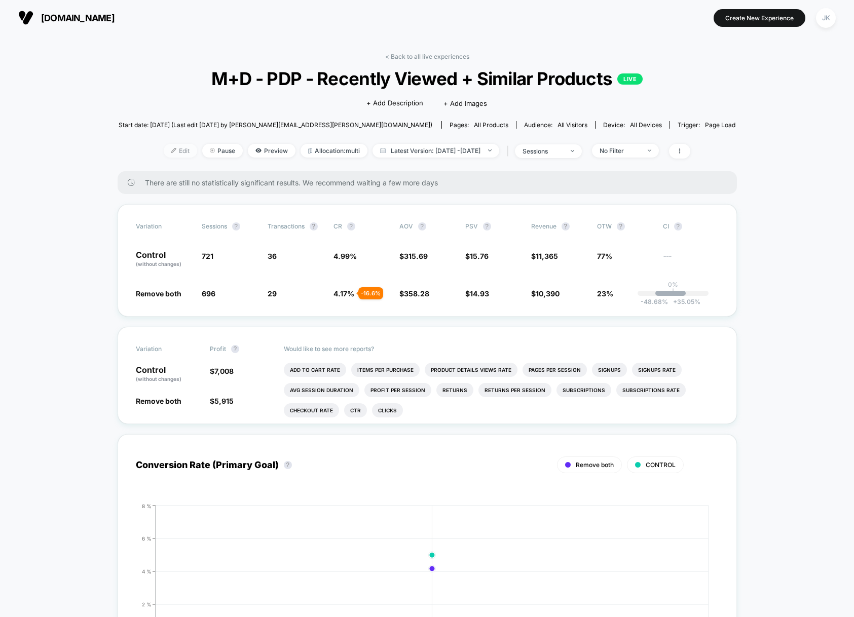
click at [164, 146] on span "Edit" at bounding box center [180, 151] width 33 height 14
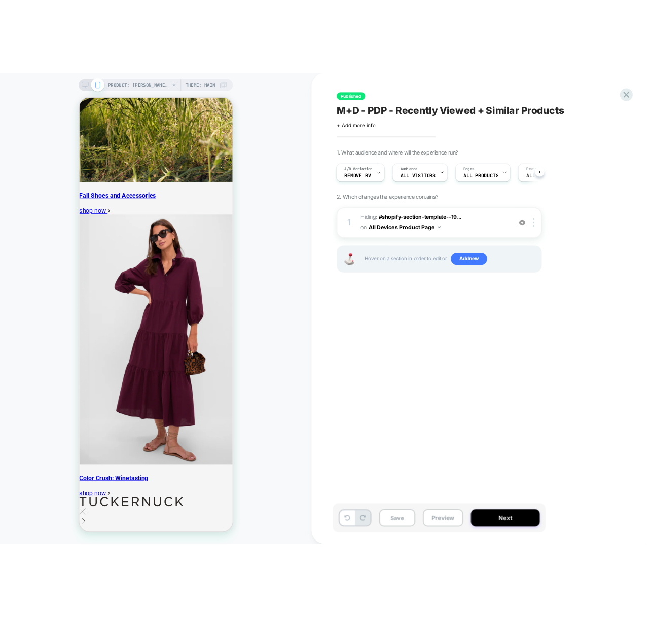
scroll to position [1744, 0]
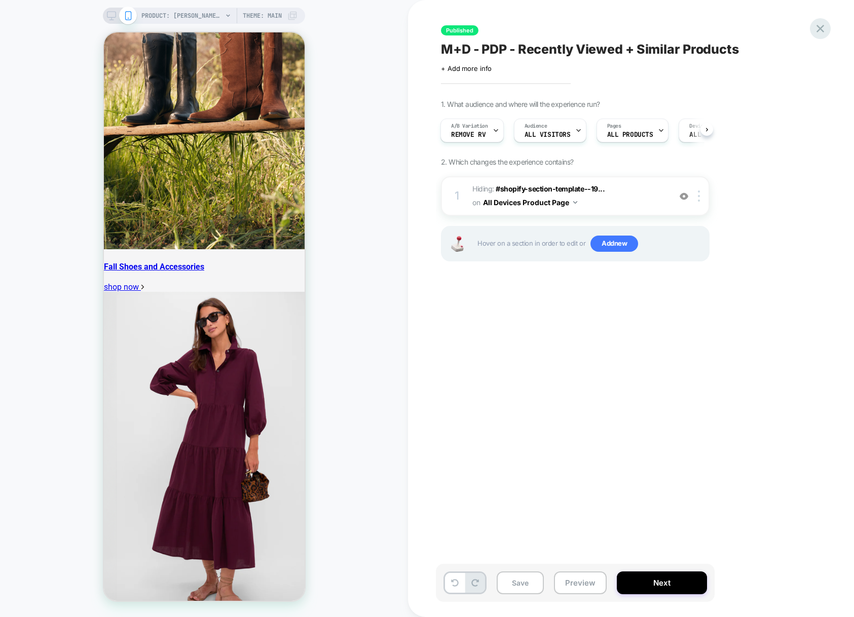
click at [0, 0] on icon at bounding box center [0, 0] width 0 height 0
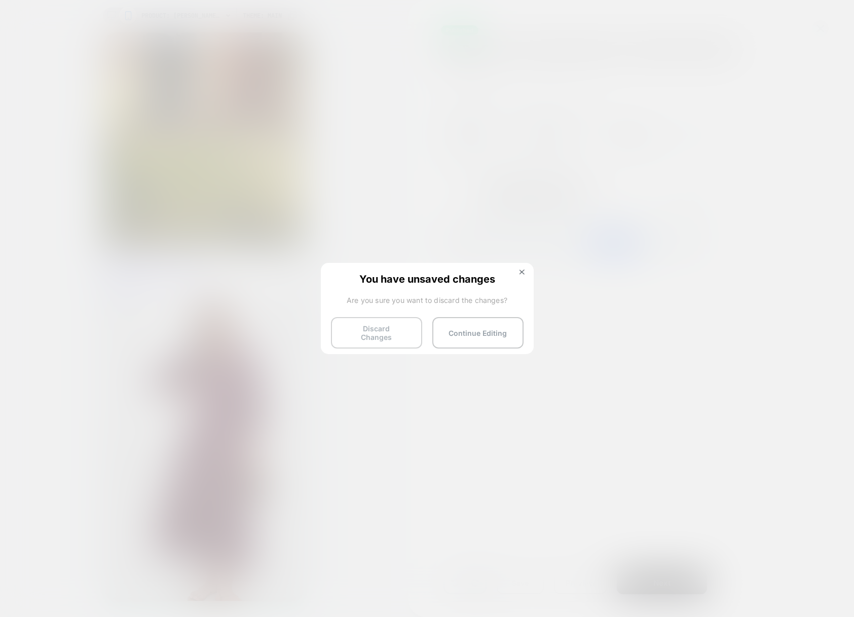
click at [0, 0] on button "Discard Changes" at bounding box center [0, 0] width 0 height 0
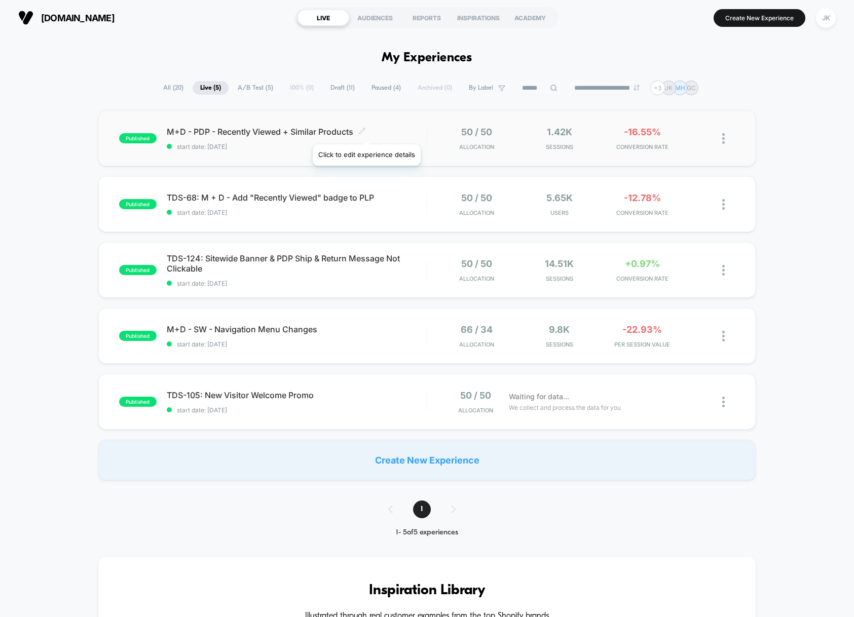
click at [366, 132] on icon at bounding box center [362, 131] width 8 height 8
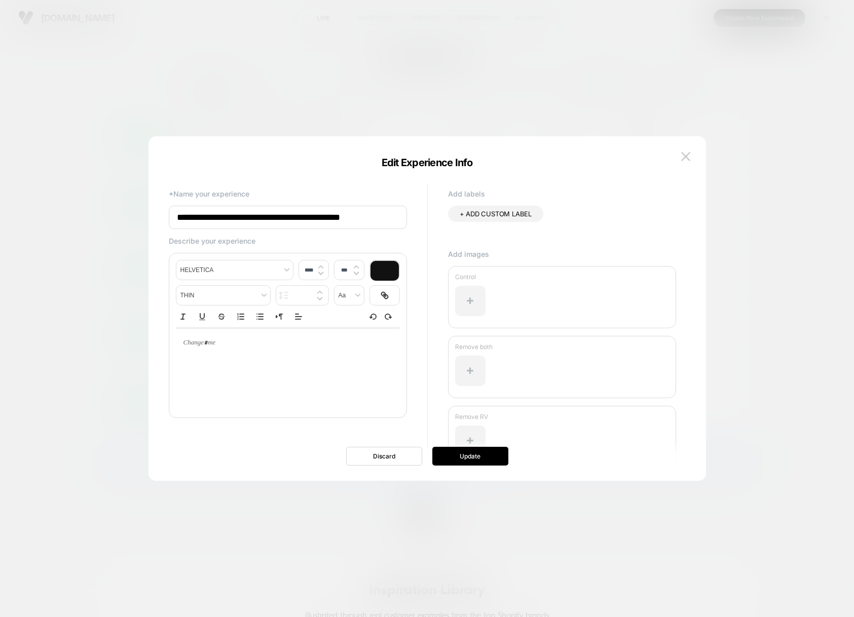
click at [178, 217] on input "**********" at bounding box center [288, 217] width 238 height 23
type input "**********"
click at [490, 457] on button "Update" at bounding box center [470, 456] width 76 height 19
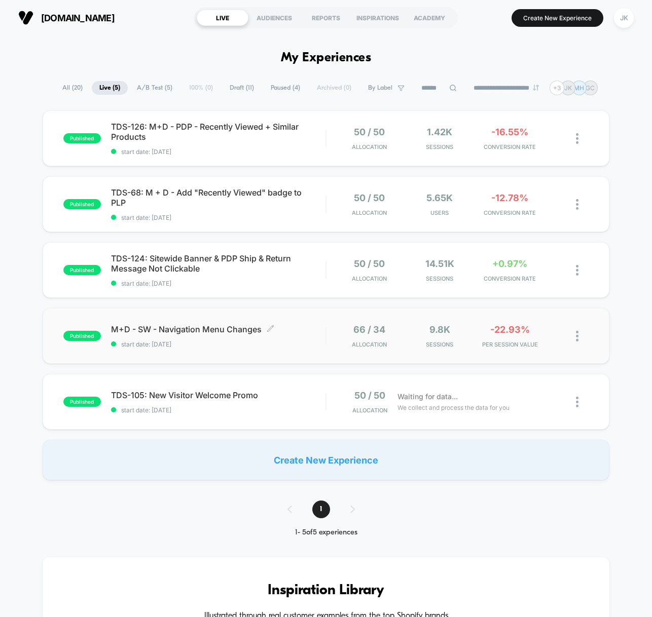
click at [274, 329] on span "M+D - SW - Navigation Menu Changes Click to edit experience details" at bounding box center [218, 329] width 215 height 10
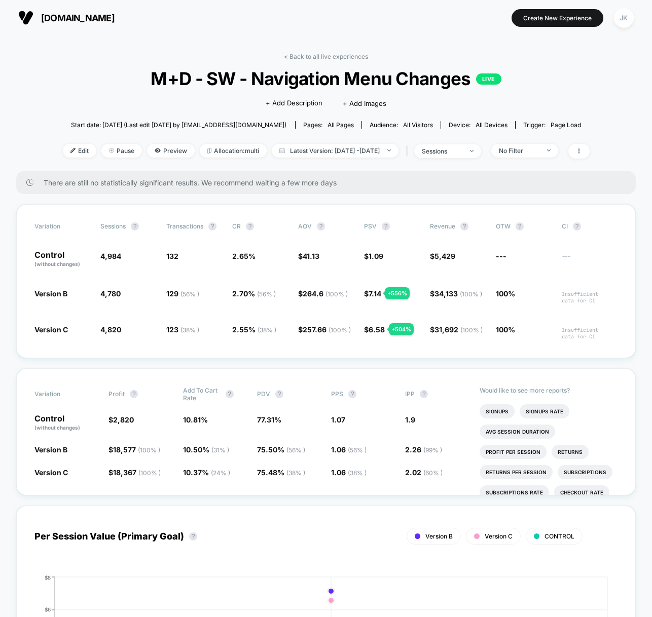
click at [52, 20] on span "[DOMAIN_NAME]" at bounding box center [77, 18] width 73 height 11
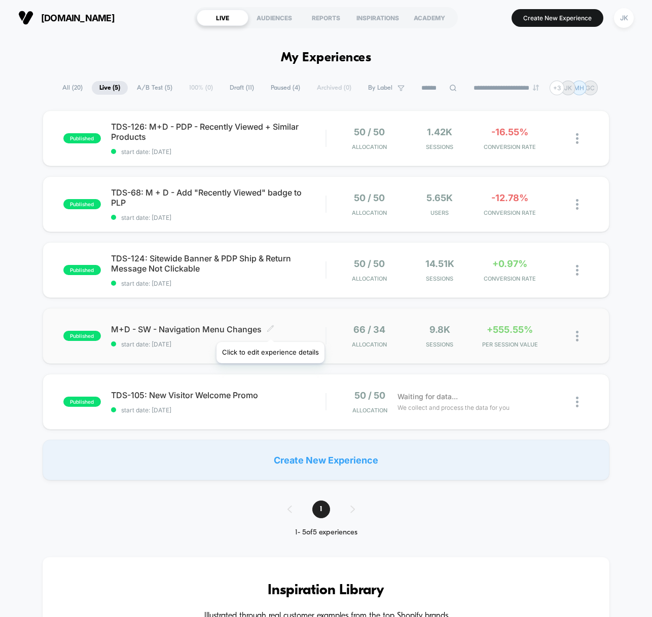
click at [270, 329] on icon at bounding box center [270, 328] width 6 height 6
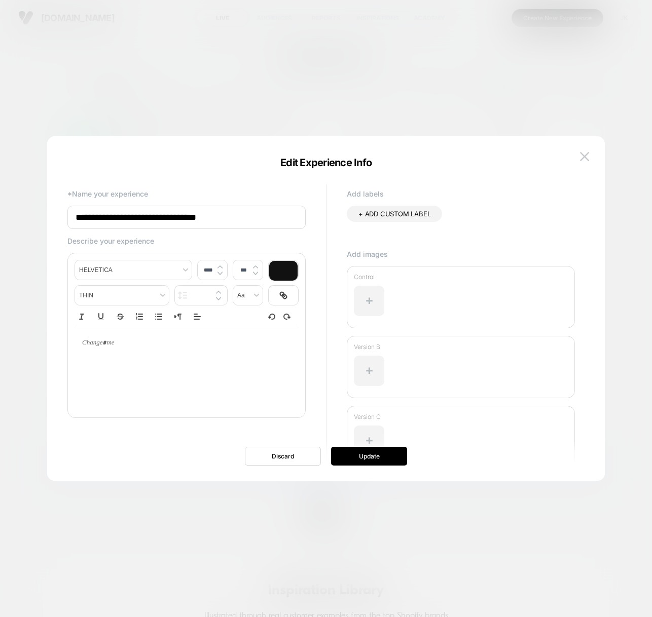
click at [78, 219] on input "**********" at bounding box center [186, 217] width 238 height 23
type input "**********"
click at [383, 455] on button "Update" at bounding box center [369, 456] width 76 height 19
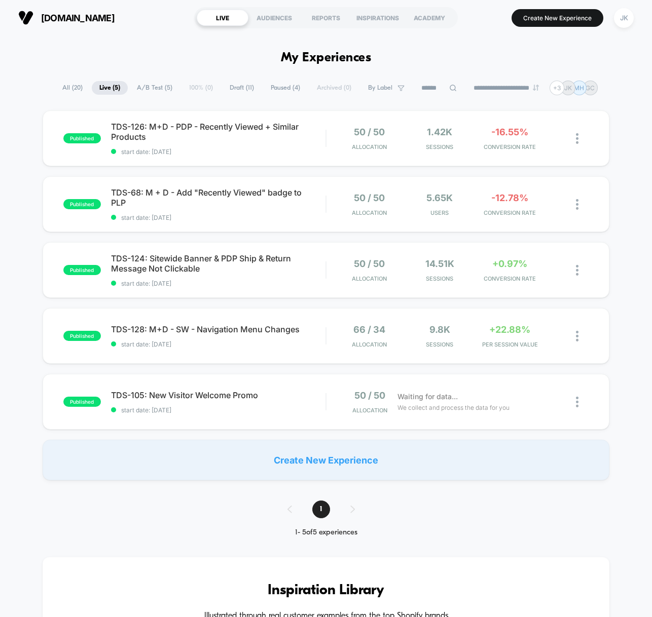
click at [287, 90] on span "Paused ( 4 )" at bounding box center [285, 88] width 45 height 14
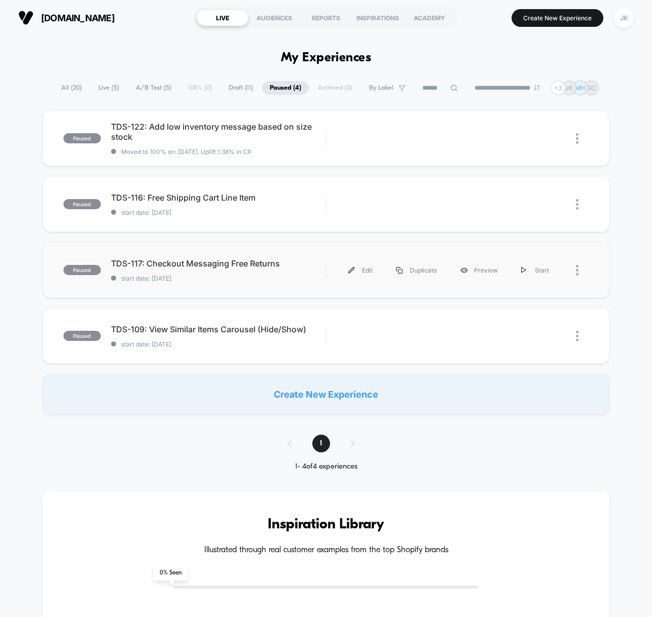
click at [273, 285] on div "paused TDS-117: Checkout Messaging Free Returns start date: [DATE] Edit Duplica…" at bounding box center [326, 270] width 567 height 56
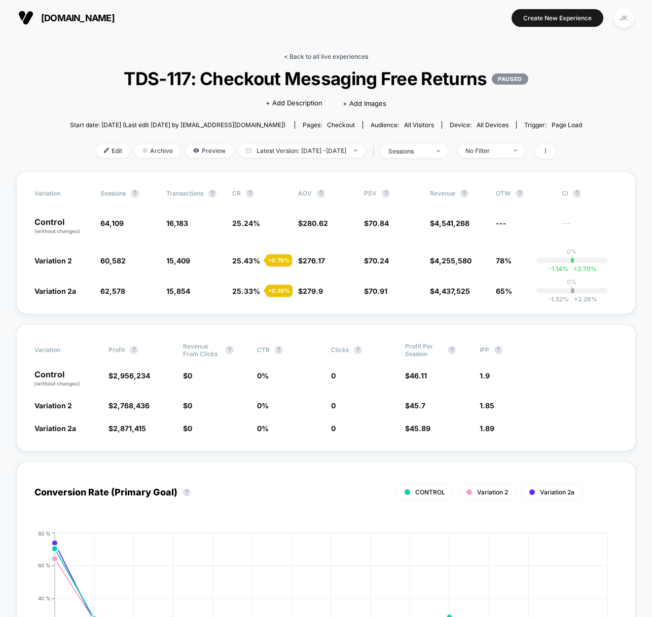
click at [322, 53] on link "< Back to all live experiences" at bounding box center [326, 57] width 84 height 8
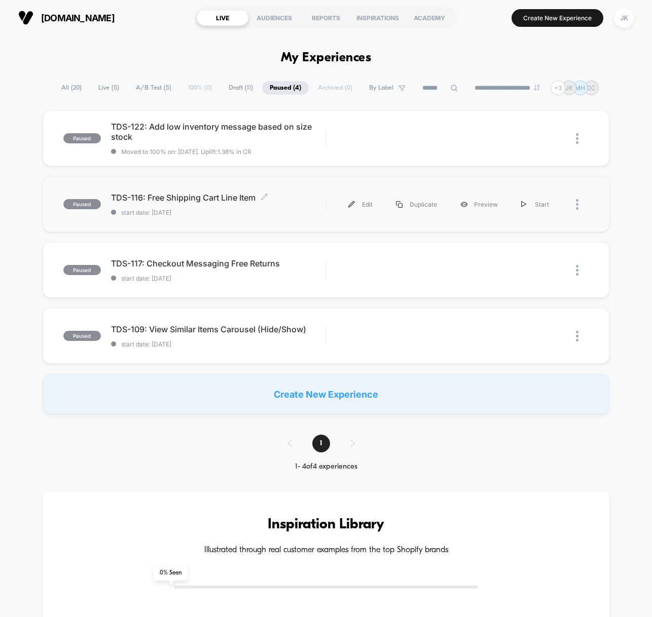
click at [185, 195] on span "TDS-116: Free Shipping Cart Line Item Click to edit experience details" at bounding box center [218, 198] width 215 height 10
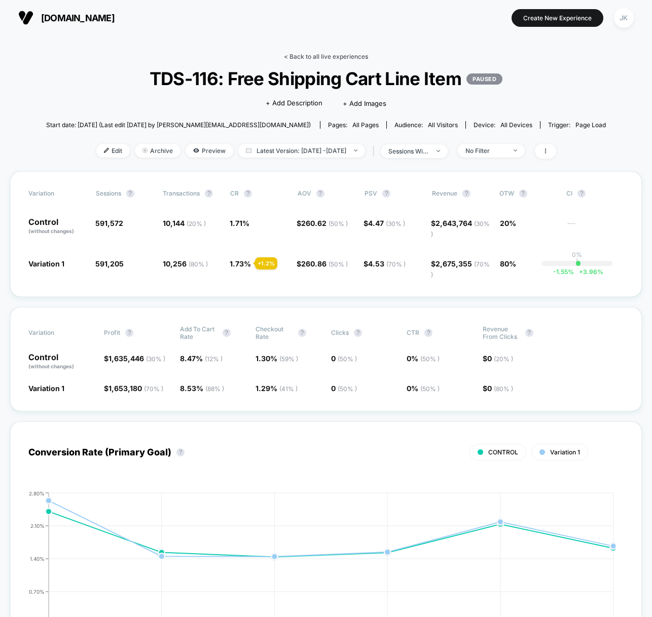
click at [351, 53] on link "< Back to all live experiences" at bounding box center [326, 57] width 84 height 8
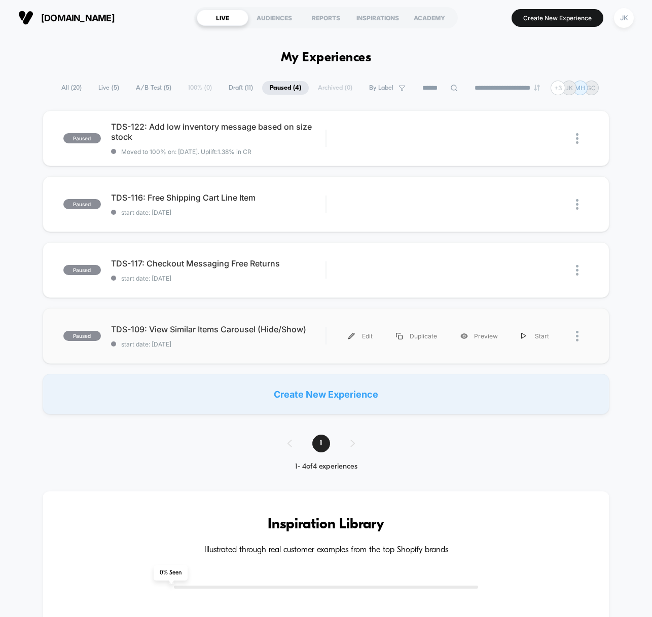
click at [263, 354] on div "paused TDS-109: View Similar Items Carousel (Hide/Show) start date: [DATE] Edit…" at bounding box center [326, 336] width 567 height 56
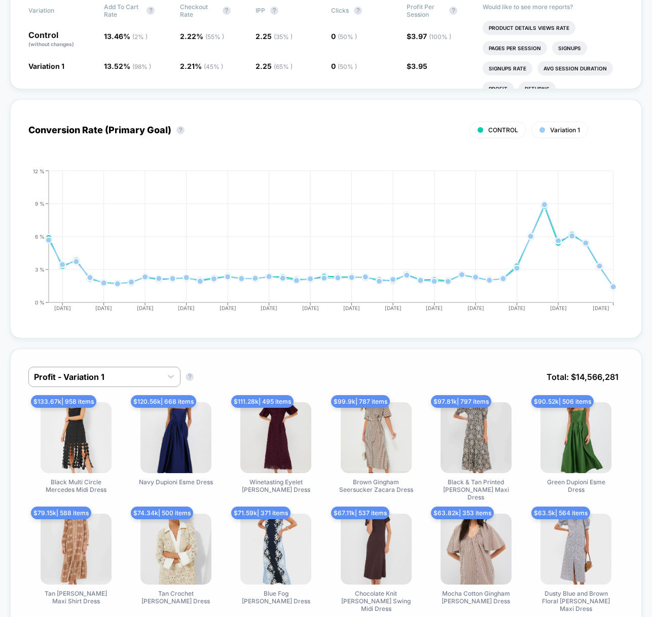
scroll to position [313, 0]
